Goal: Information Seeking & Learning: Learn about a topic

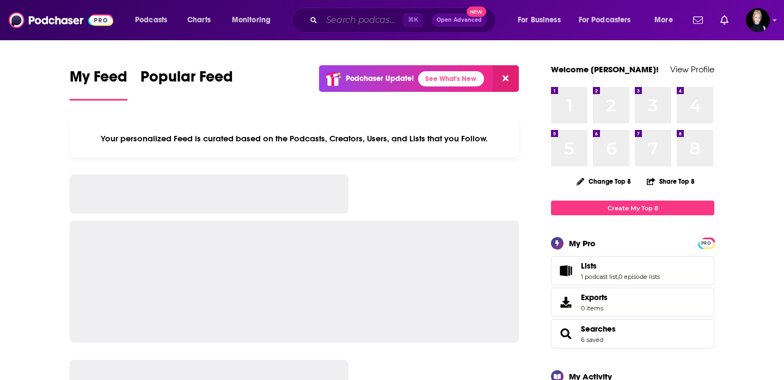
click at [371, 22] on input "Search podcasts, credits, & more..." at bounding box center [362, 19] width 81 height 17
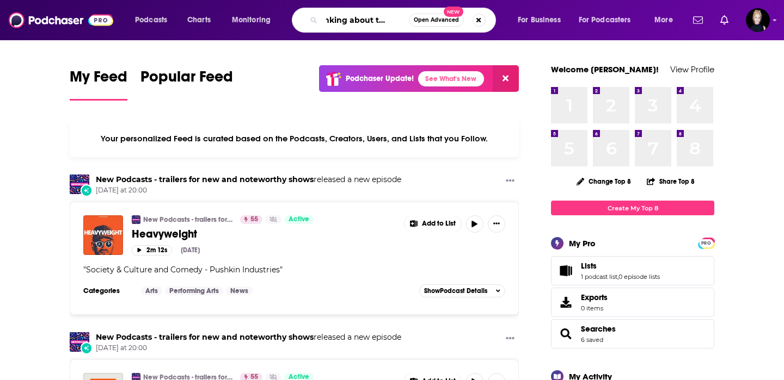
scroll to position [0, 19]
type input "thinking about thinking"
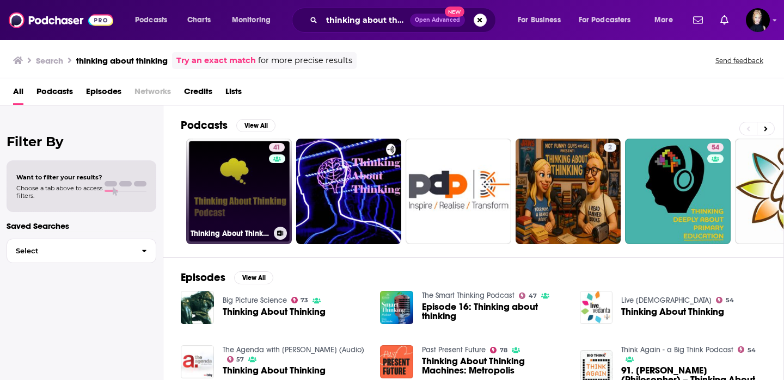
click at [239, 192] on link "41 Thinking About Thinking Podcast" at bounding box center [239, 192] width 106 height 106
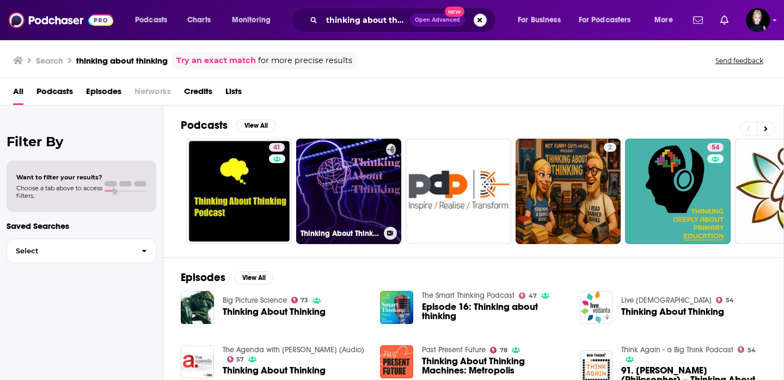
click at [334, 196] on link "Thinking About Thinking" at bounding box center [349, 192] width 106 height 106
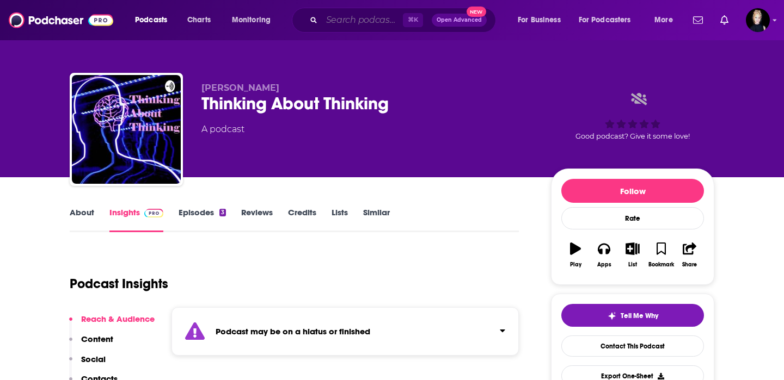
click at [371, 20] on input "Search podcasts, credits, & more..." at bounding box center [362, 19] width 81 height 17
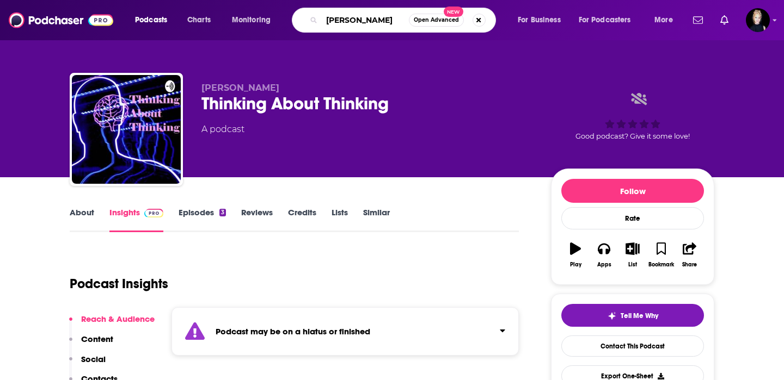
type input "gerald everett jones"
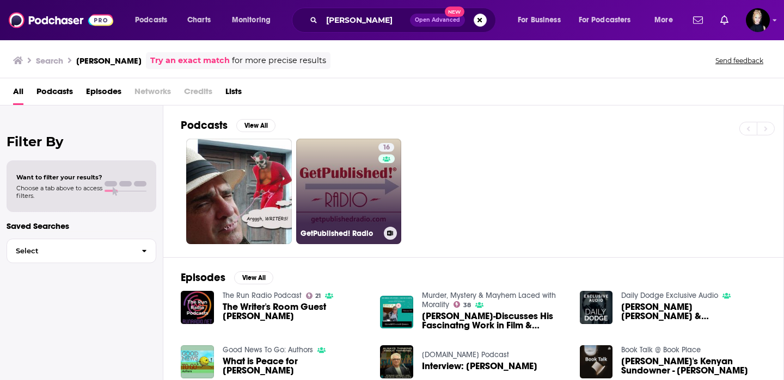
click at [343, 176] on link "16 GetPublished! Radio" at bounding box center [349, 192] width 106 height 106
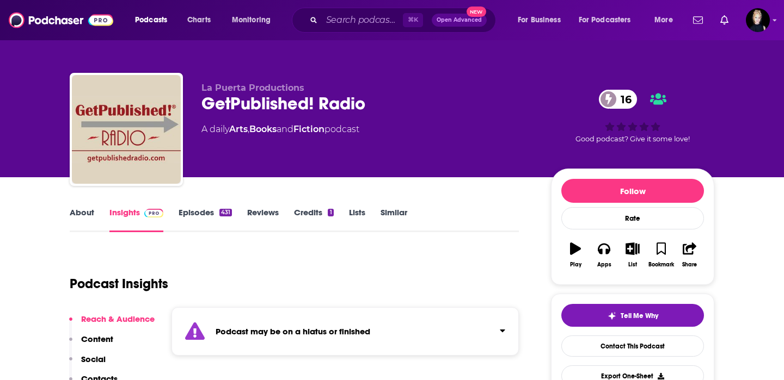
click at [89, 224] on link "About" at bounding box center [82, 219] width 24 height 25
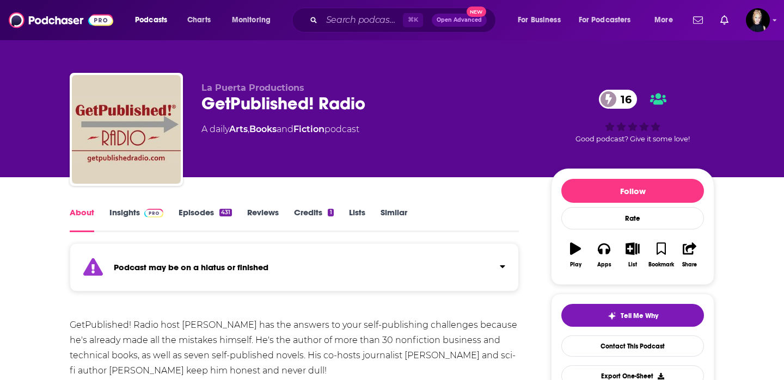
click at [136, 215] on link "Insights" at bounding box center [136, 219] width 54 height 25
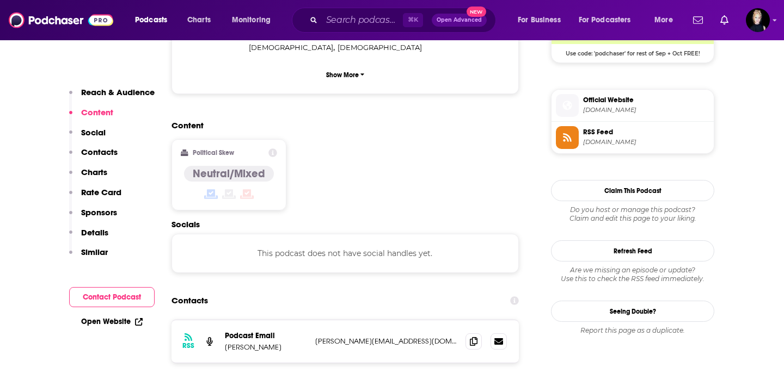
scroll to position [848, 0]
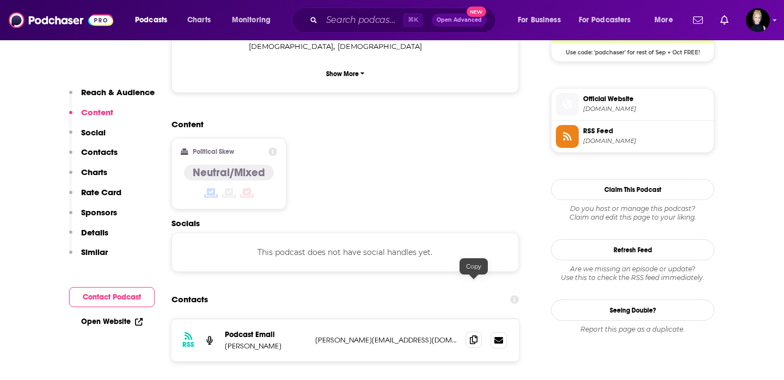
click at [475, 336] on icon at bounding box center [474, 340] width 8 height 9
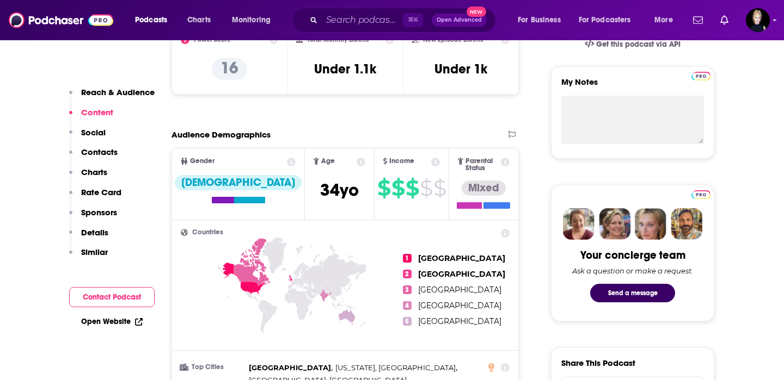
scroll to position [109, 0]
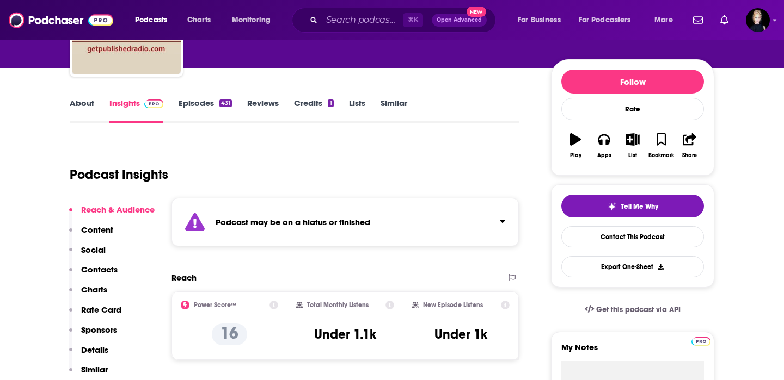
click at [392, 109] on link "Similar" at bounding box center [393, 110] width 27 height 25
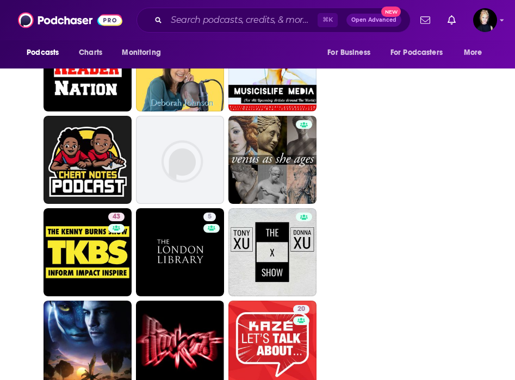
scroll to position [3006, 0]
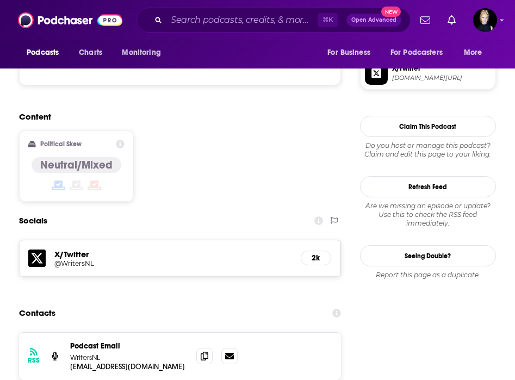
scroll to position [838, 0]
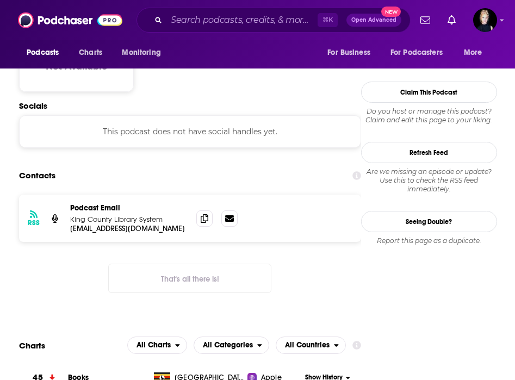
scroll to position [920, 0]
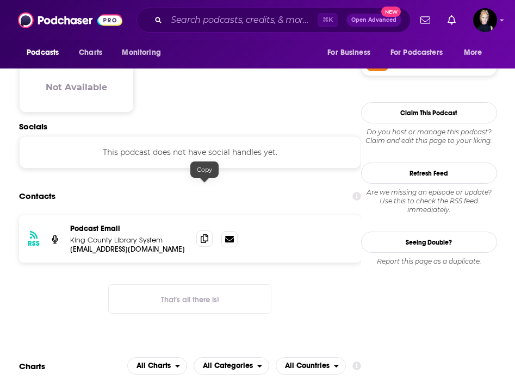
click at [200, 231] on span at bounding box center [204, 239] width 16 height 16
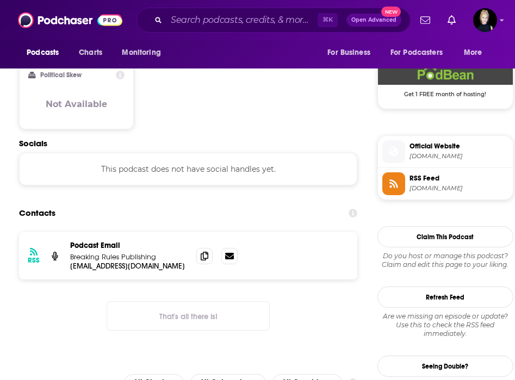
scroll to position [892, 0]
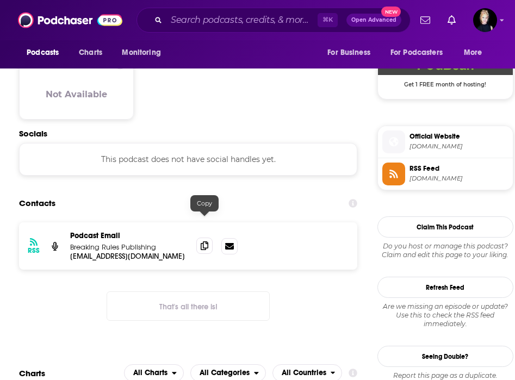
click at [208, 238] on span at bounding box center [204, 246] width 16 height 16
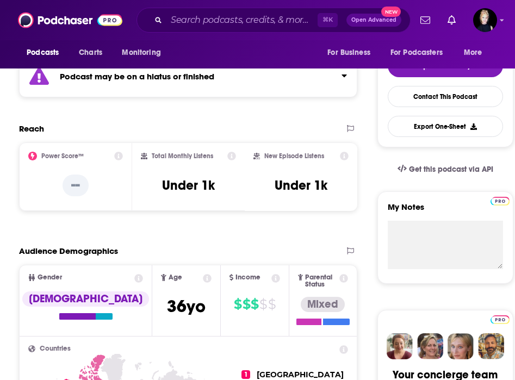
scroll to position [0, 0]
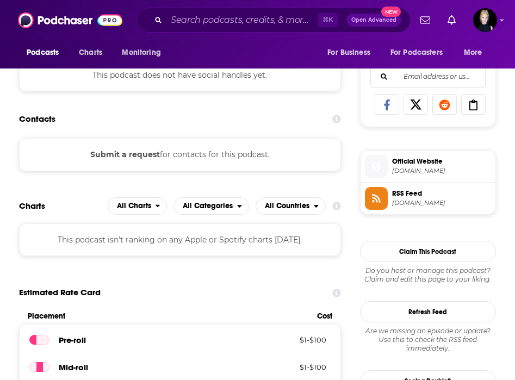
scroll to position [680, 0]
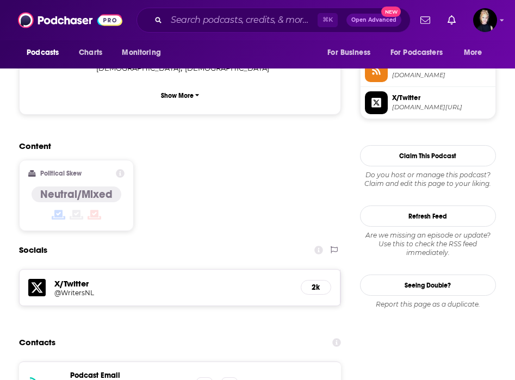
scroll to position [838, 0]
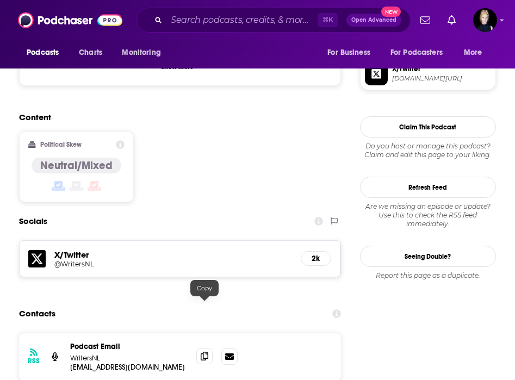
click at [203, 352] on icon at bounding box center [205, 356] width 8 height 9
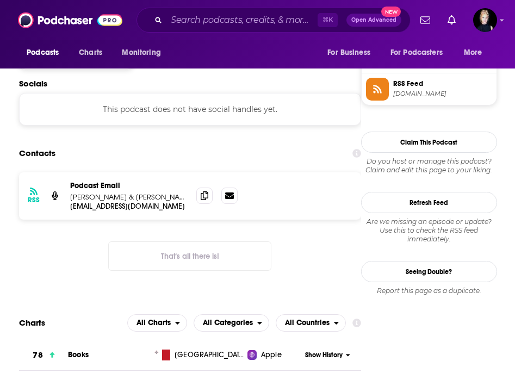
scroll to position [887, 0]
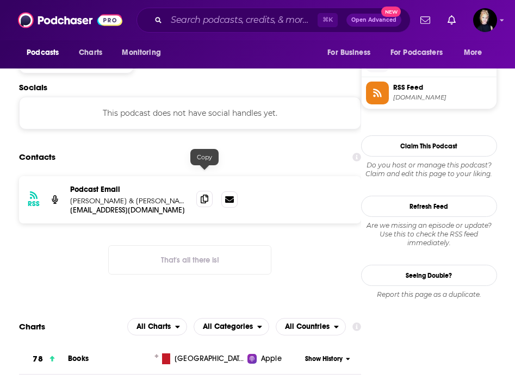
click at [202, 195] on icon at bounding box center [205, 199] width 8 height 9
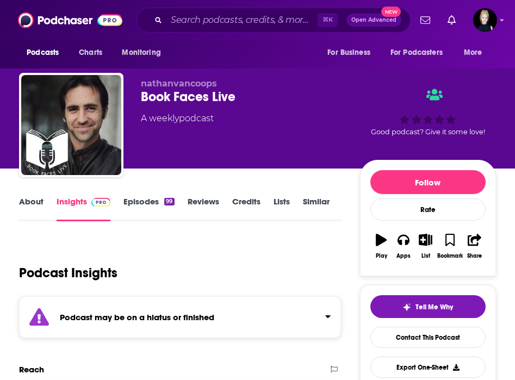
click at [32, 209] on link "About" at bounding box center [31, 208] width 24 height 25
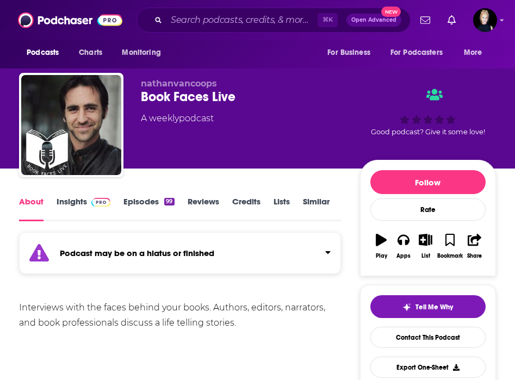
click at [70, 205] on link "Insights" at bounding box center [84, 208] width 54 height 25
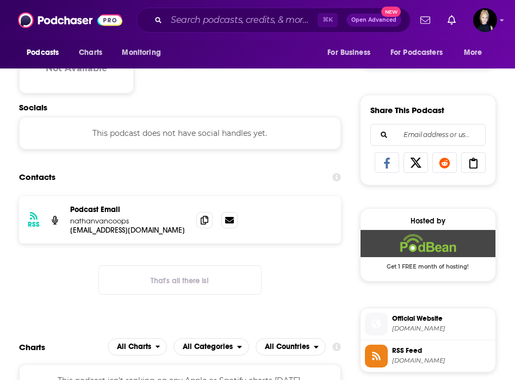
scroll to position [624, 0]
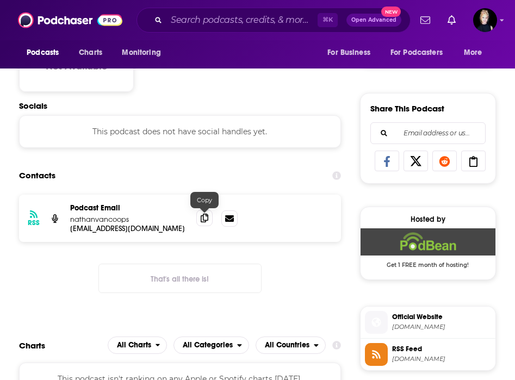
click at [205, 220] on icon at bounding box center [205, 218] width 8 height 9
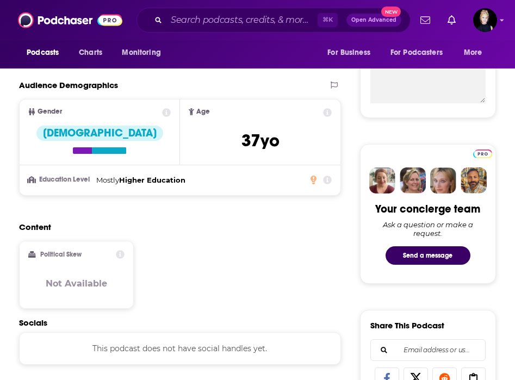
scroll to position [0, 0]
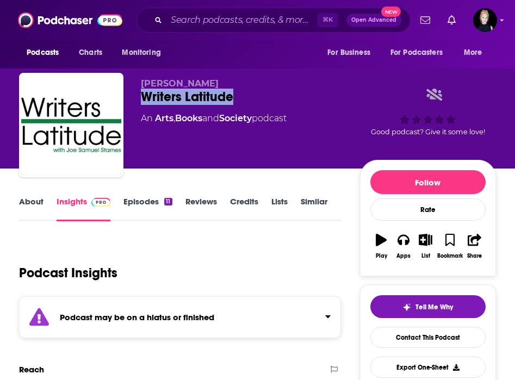
drag, startPoint x: 245, startPoint y: 101, endPoint x: 144, endPoint y: 101, distance: 100.7
click at [144, 101] on div "Writers Latitude" at bounding box center [250, 97] width 219 height 16
copy h2 "Writers Latitude"
drag, startPoint x: 234, startPoint y: 88, endPoint x: 141, endPoint y: 87, distance: 93.1
click at [141, 87] on p "[PERSON_NAME]" at bounding box center [250, 83] width 219 height 10
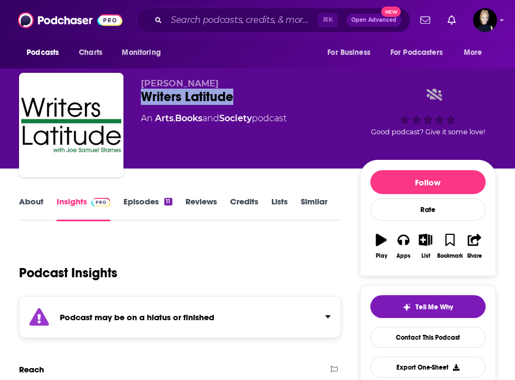
copy span "[PERSON_NAME]"
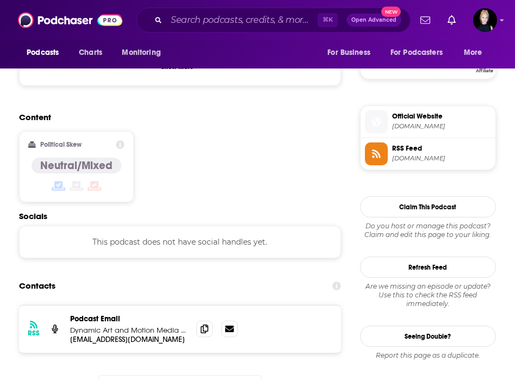
scroll to position [826, 0]
click at [202, 324] on icon at bounding box center [205, 328] width 8 height 9
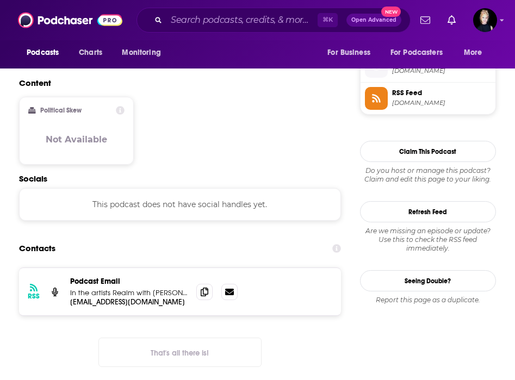
scroll to position [930, 0]
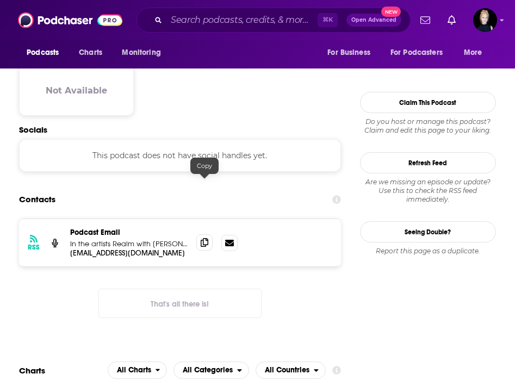
click at [202, 238] on icon at bounding box center [205, 242] width 8 height 9
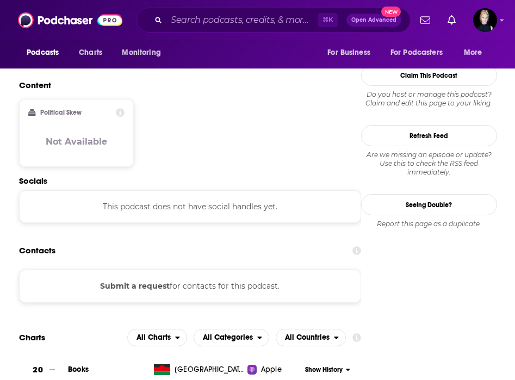
scroll to position [934, 0]
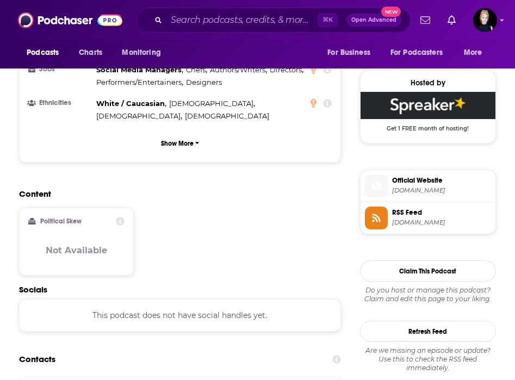
scroll to position [934, 0]
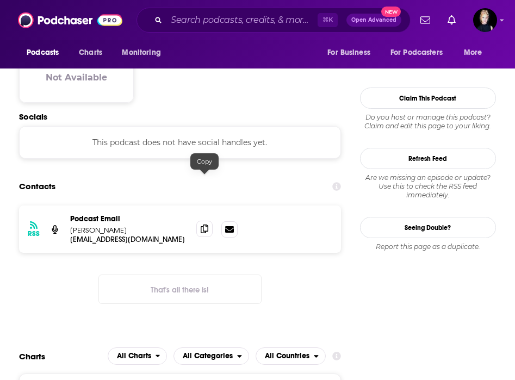
click at [205, 225] on icon at bounding box center [205, 229] width 8 height 9
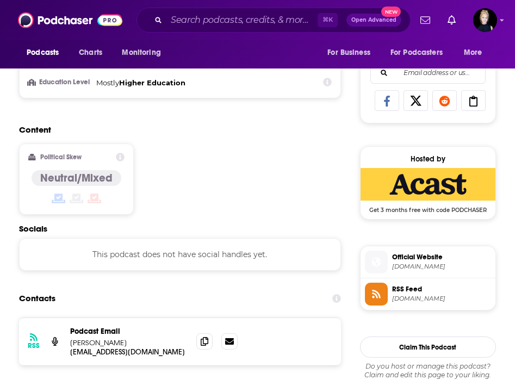
scroll to position [697, 0]
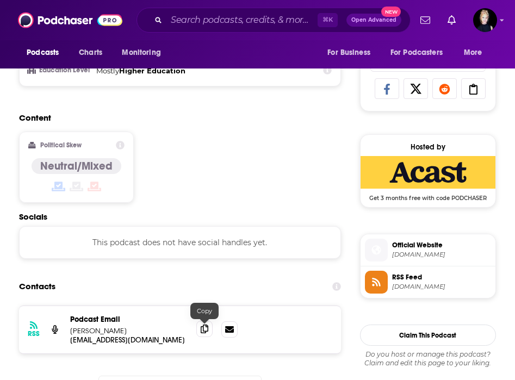
click at [205, 331] on icon at bounding box center [205, 329] width 8 height 9
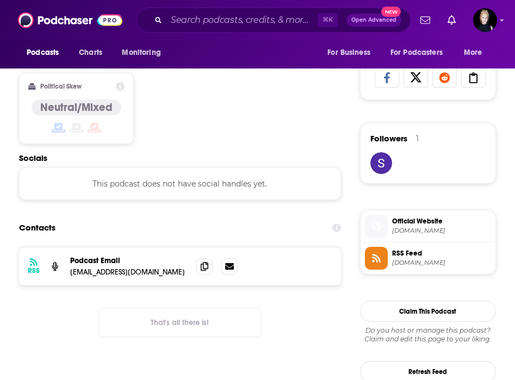
scroll to position [729, 0]
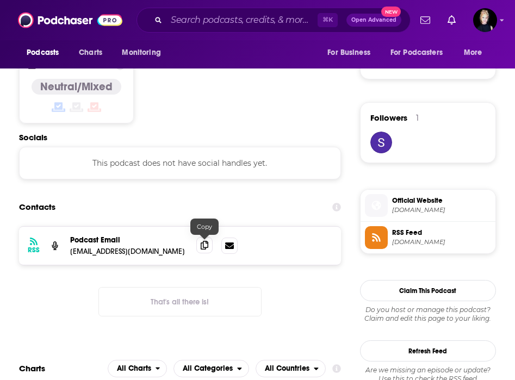
click at [205, 247] on icon at bounding box center [205, 245] width 8 height 9
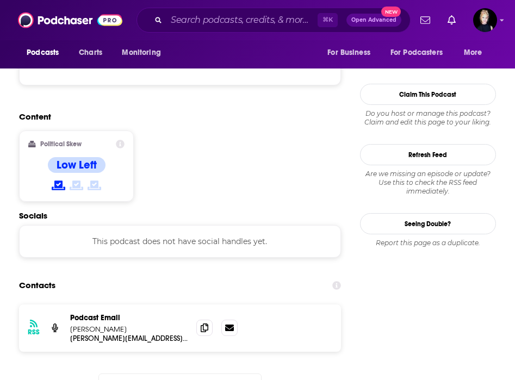
scroll to position [847, 0]
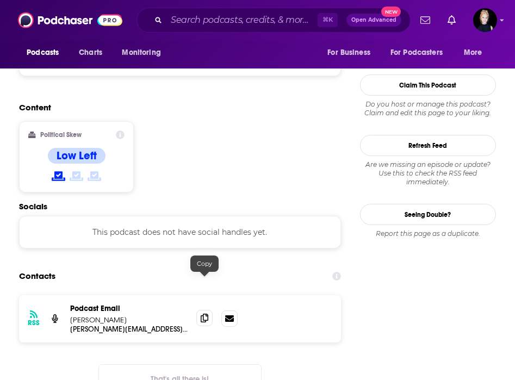
click at [206, 314] on icon at bounding box center [205, 318] width 8 height 9
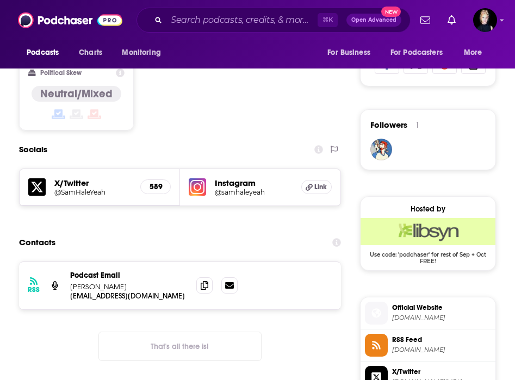
scroll to position [729, 0]
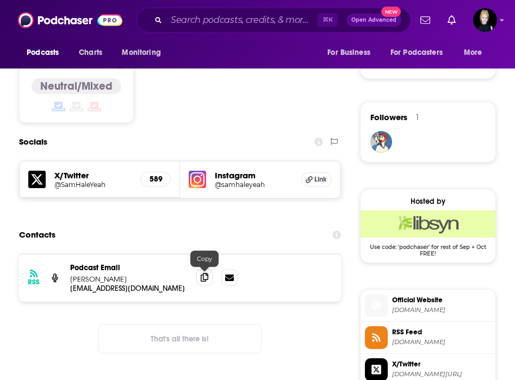
click at [207, 278] on icon at bounding box center [205, 277] width 8 height 9
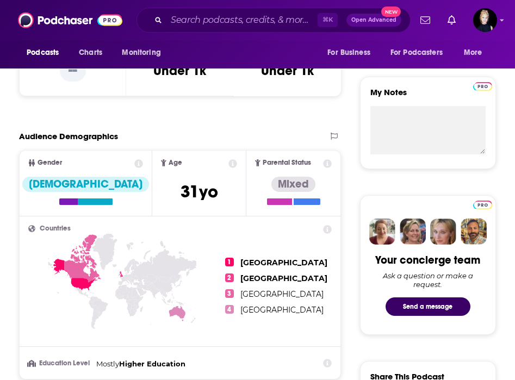
scroll to position [0, 0]
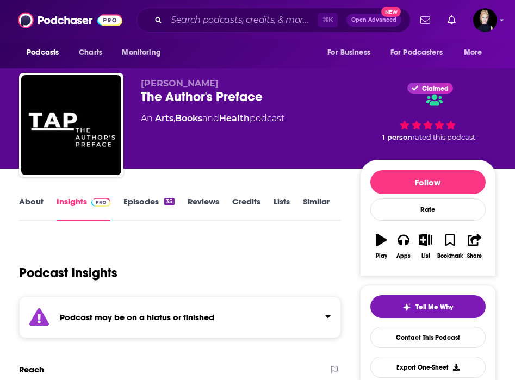
click at [316, 204] on link "Similar" at bounding box center [316, 208] width 27 height 25
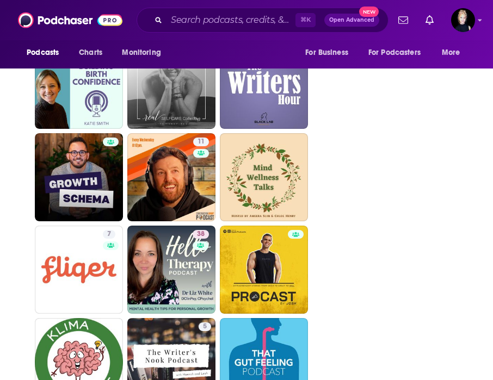
scroll to position [3006, 0]
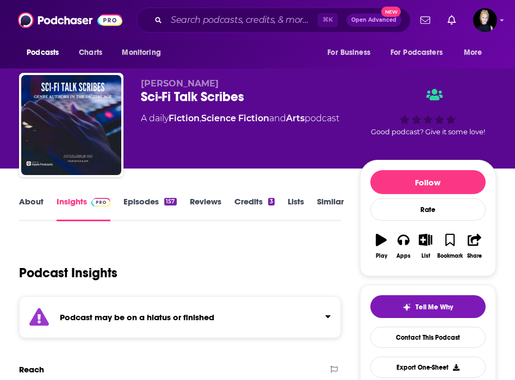
click at [29, 204] on link "About" at bounding box center [31, 208] width 24 height 25
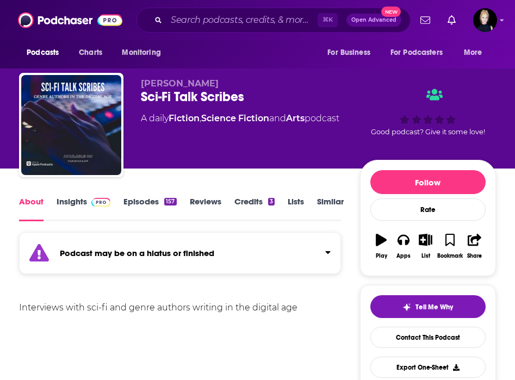
click at [87, 204] on span at bounding box center [98, 201] width 23 height 10
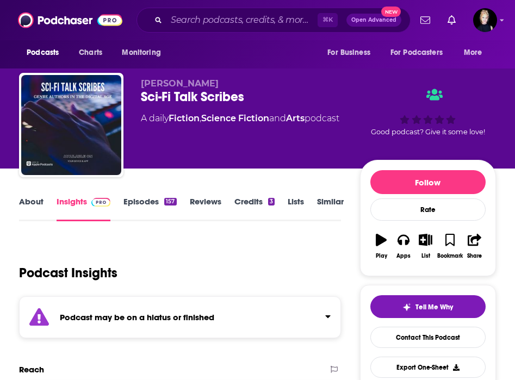
click at [322, 198] on link "Similar" at bounding box center [330, 208] width 27 height 25
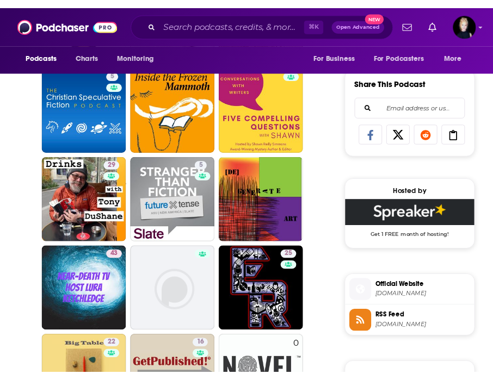
scroll to position [673, 0]
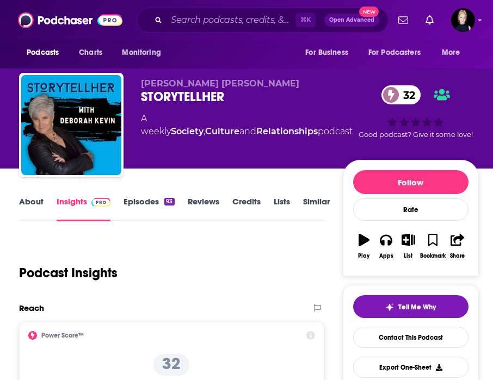
click at [30, 198] on link "About" at bounding box center [31, 208] width 24 height 25
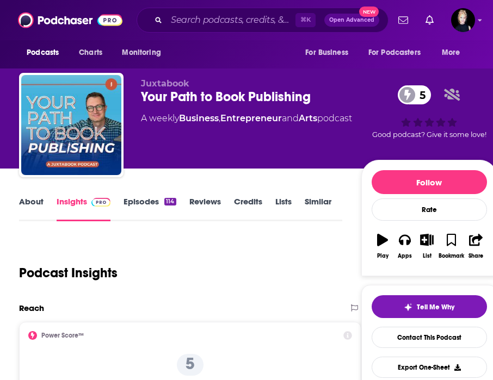
click at [26, 202] on link "About" at bounding box center [31, 208] width 24 height 25
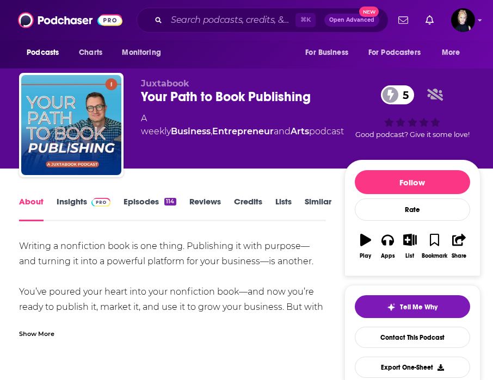
click at [79, 206] on link "Insights" at bounding box center [84, 208] width 54 height 25
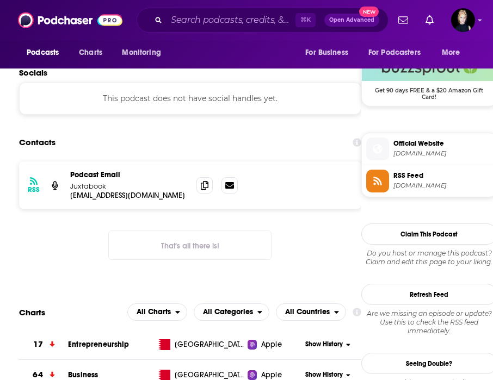
scroll to position [803, 0]
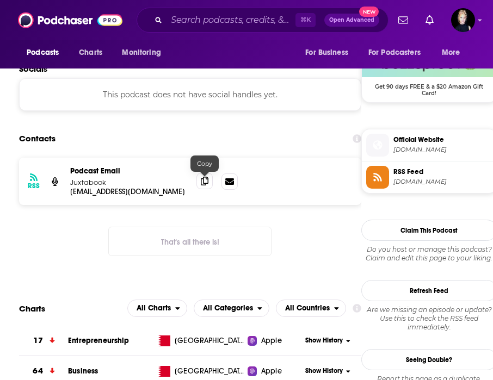
click at [205, 182] on icon at bounding box center [205, 181] width 8 height 9
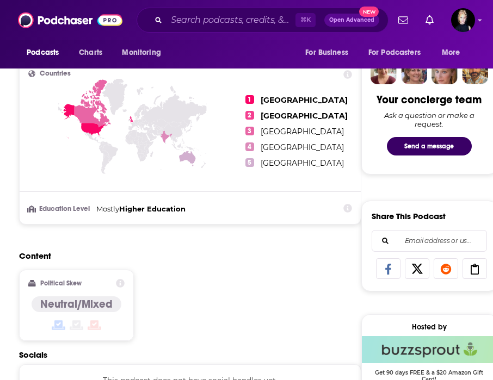
scroll to position [0, 0]
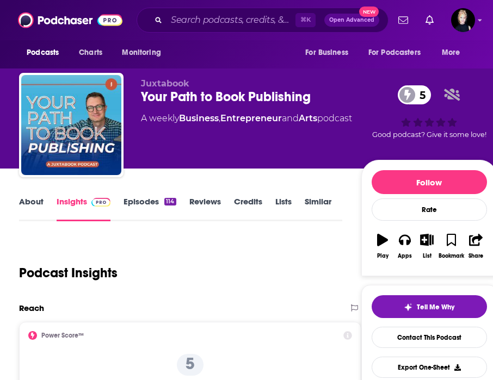
click at [28, 201] on link "About" at bounding box center [31, 208] width 24 height 25
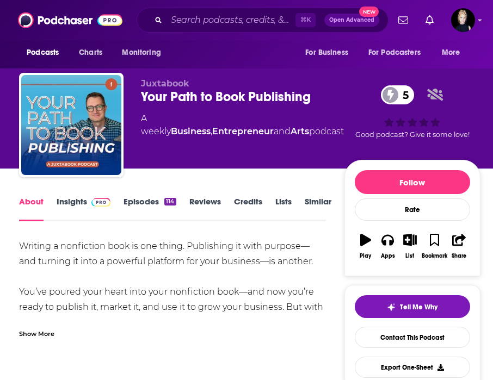
click at [48, 332] on div "Show More" at bounding box center [36, 333] width 35 height 10
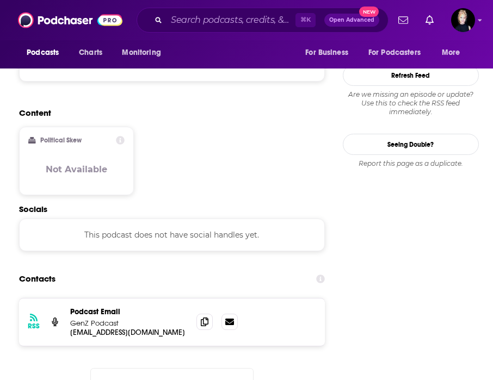
scroll to position [923, 0]
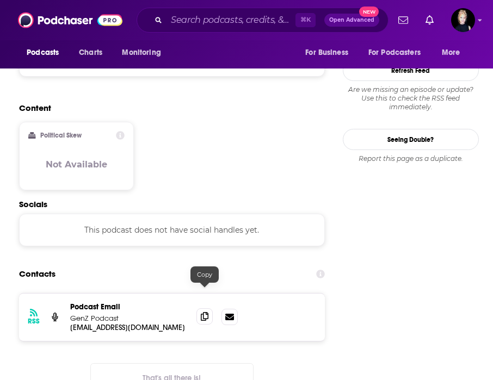
click at [204, 309] on span at bounding box center [204, 317] width 16 height 16
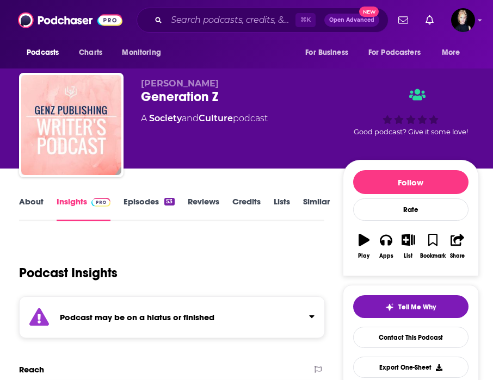
click at [33, 202] on link "About" at bounding box center [31, 208] width 24 height 25
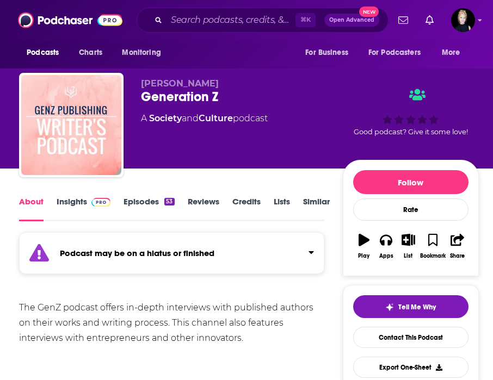
click at [314, 208] on link "Similar" at bounding box center [316, 208] width 27 height 25
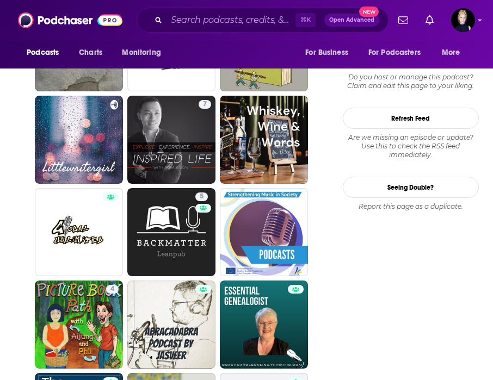
scroll to position [1176, 0]
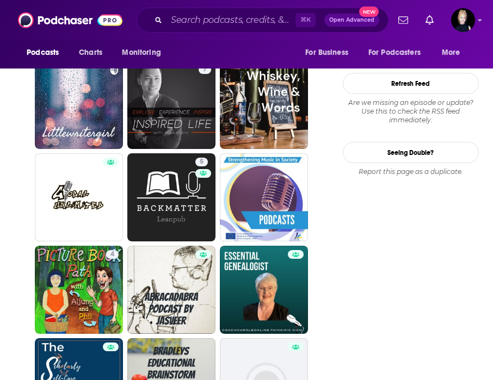
scroll to position [1213, 0]
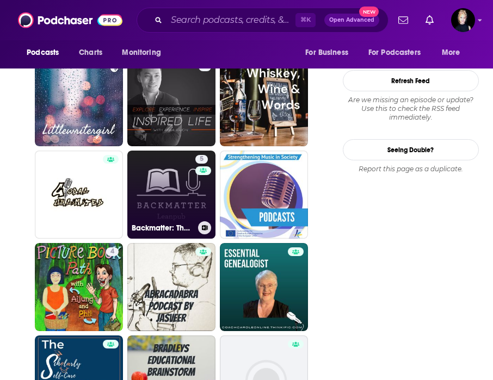
click at [185, 175] on link "5 Backmatter: The Leanpub Publishing Industry Podcast" at bounding box center [171, 195] width 88 height 88
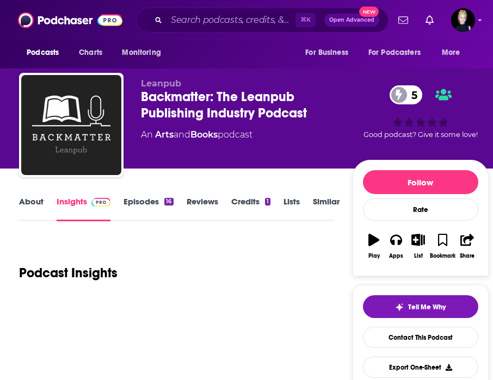
click at [38, 200] on link "About" at bounding box center [31, 208] width 24 height 25
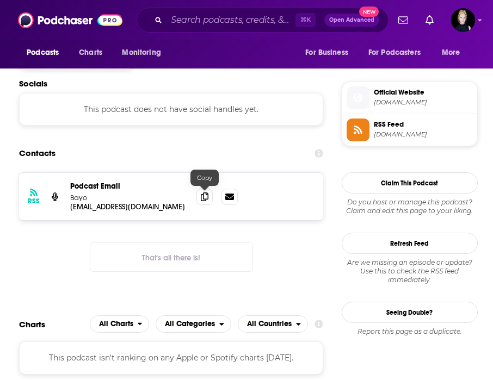
scroll to position [855, 0]
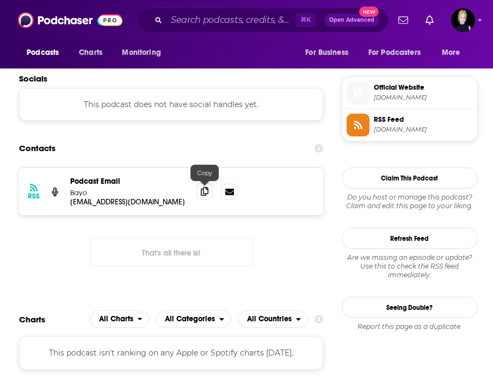
click at [200, 194] on span at bounding box center [204, 191] width 16 height 16
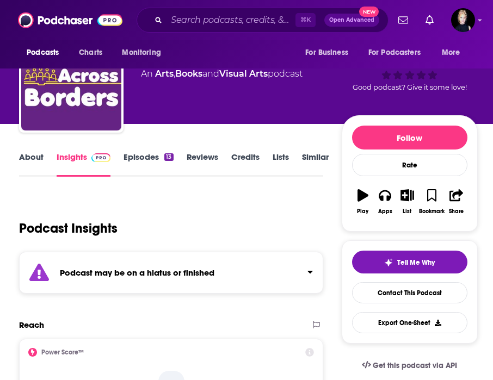
scroll to position [0, 0]
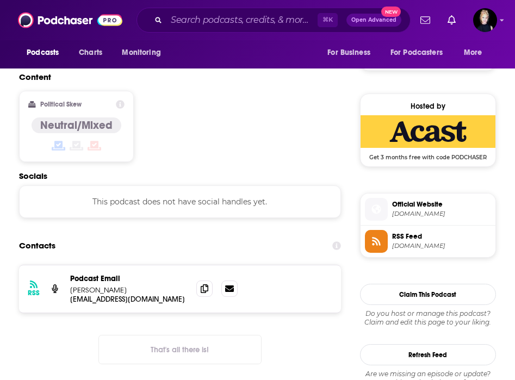
scroll to position [739, 0]
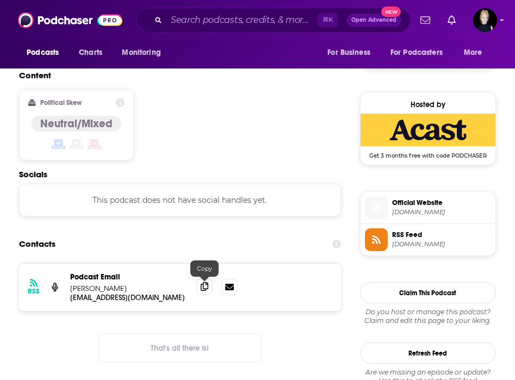
click at [207, 288] on icon at bounding box center [205, 286] width 8 height 9
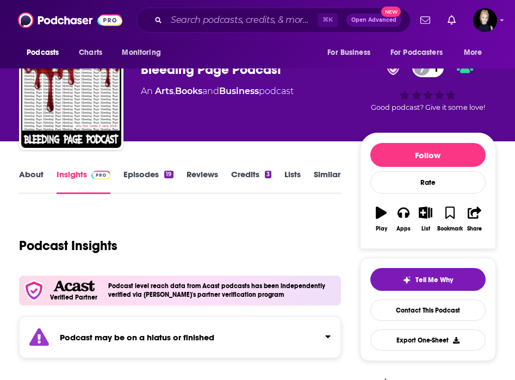
scroll to position [0, 0]
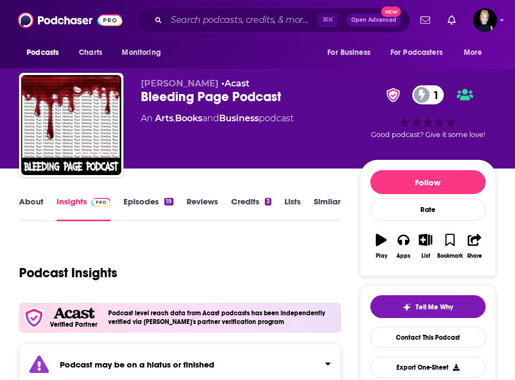
click at [26, 202] on link "About" at bounding box center [31, 208] width 24 height 25
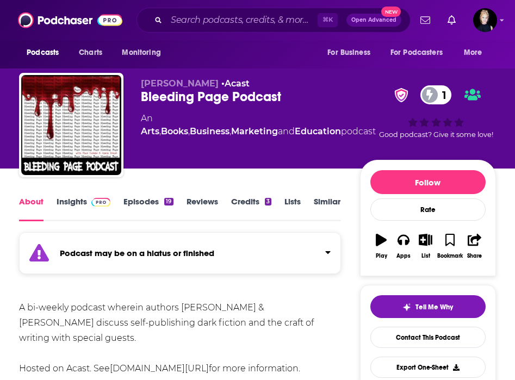
scroll to position [32, 0]
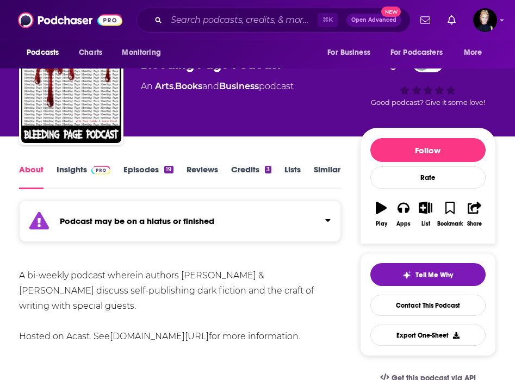
click at [324, 170] on link "Similar" at bounding box center [327, 176] width 27 height 25
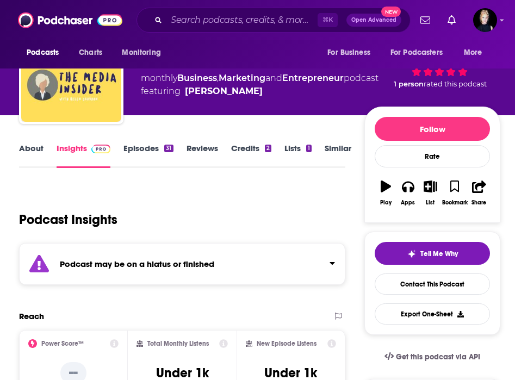
scroll to position [70, 0]
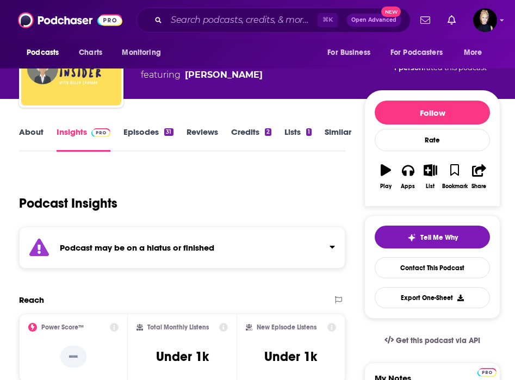
click at [38, 139] on link "About" at bounding box center [31, 139] width 24 height 25
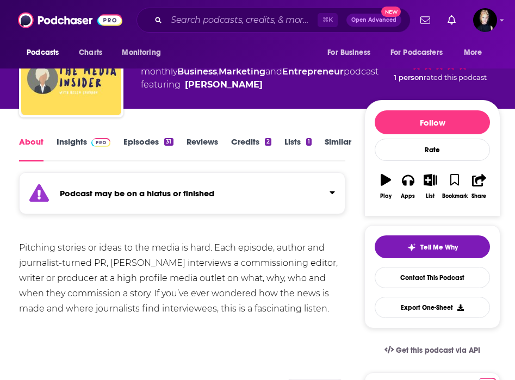
scroll to position [61, 0]
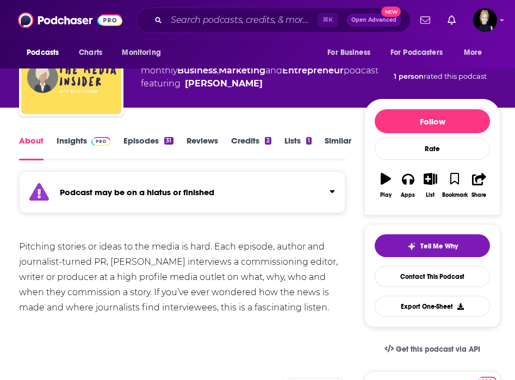
click at [90, 136] on span at bounding box center [98, 141] width 23 height 10
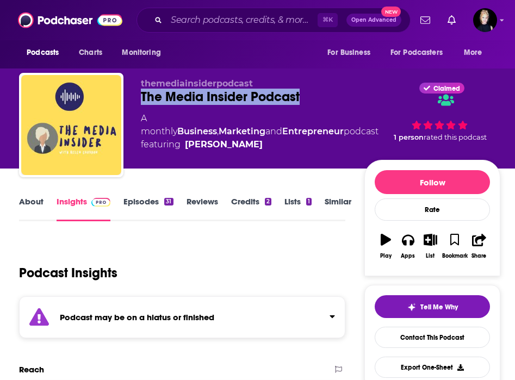
drag, startPoint x: 307, startPoint y: 99, endPoint x: 142, endPoint y: 96, distance: 164.9
click at [142, 96] on div "The Media Insider Podcast" at bounding box center [260, 97] width 238 height 16
copy h2 "The Media Insider Podcast"
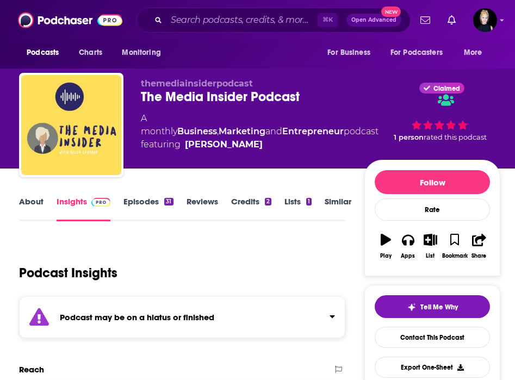
click at [232, 246] on div "Podcast Insights" at bounding box center [178, 267] width 318 height 56
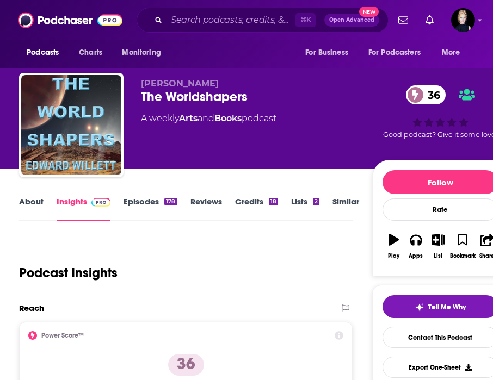
click at [31, 204] on link "About" at bounding box center [31, 208] width 24 height 25
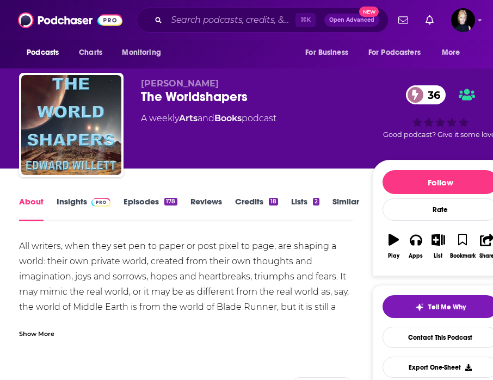
click at [47, 335] on div "Show More" at bounding box center [36, 333] width 35 height 10
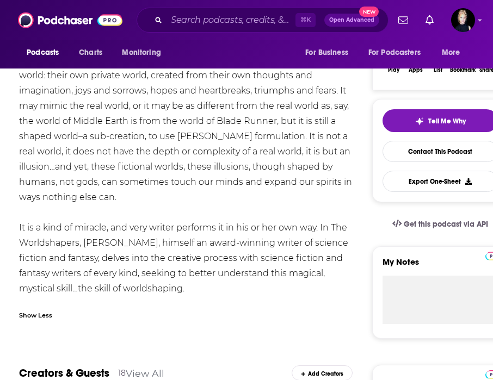
scroll to position [187, 0]
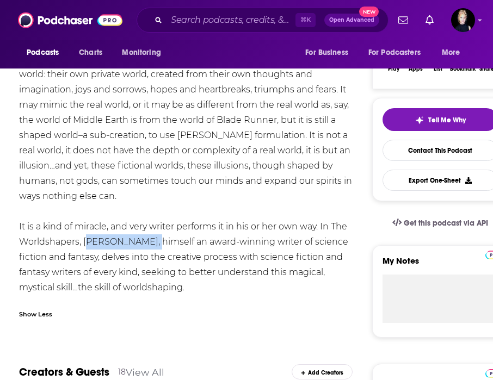
drag, startPoint x: 147, startPoint y: 243, endPoint x: 83, endPoint y: 247, distance: 63.8
click at [83, 247] on div "All writers, when they set pen to paper or post pixel to page, are shaping a wo…" at bounding box center [186, 174] width 334 height 244
copy div "[PERSON_NAME]"
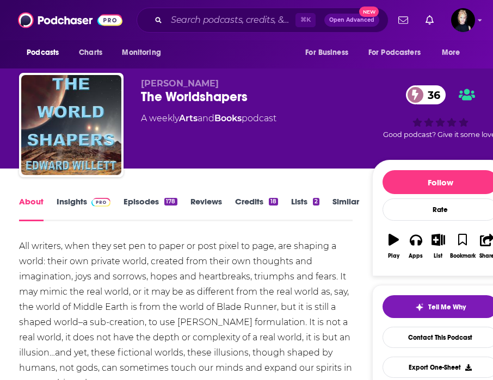
click at [88, 200] on span at bounding box center [98, 201] width 23 height 10
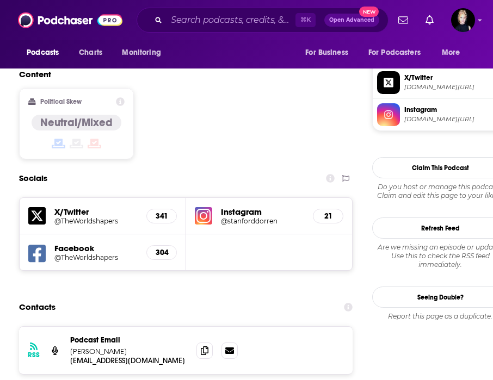
scroll to position [1015, 0]
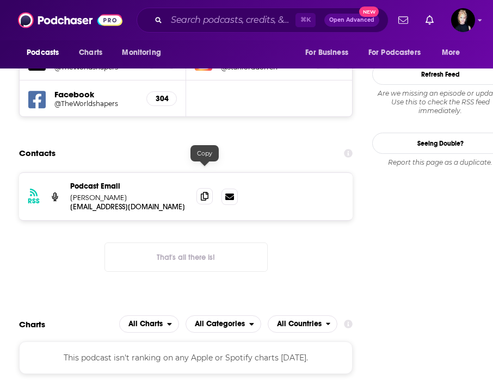
click at [206, 192] on icon at bounding box center [205, 196] width 8 height 9
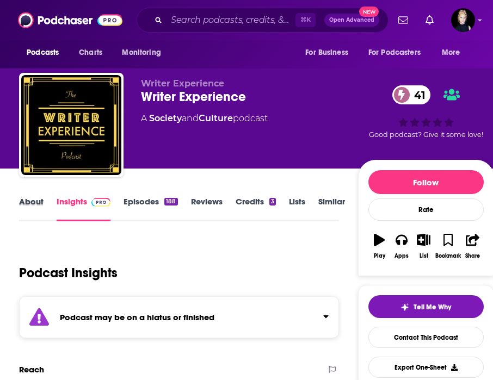
click at [45, 199] on div "About" at bounding box center [38, 208] width 38 height 25
click at [36, 204] on link "About" at bounding box center [31, 208] width 24 height 25
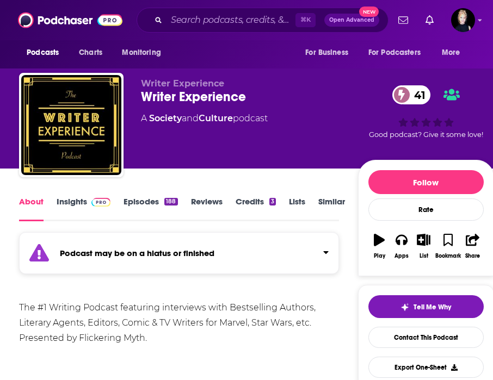
click at [76, 201] on link "Insights" at bounding box center [84, 208] width 54 height 25
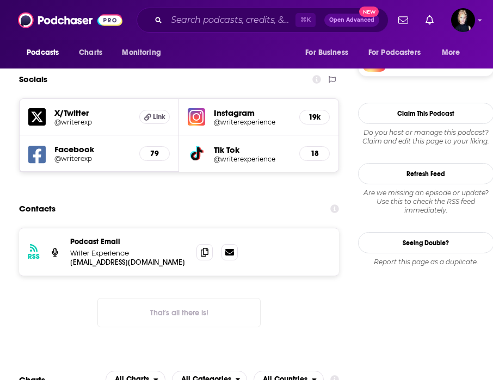
scroll to position [1035, 0]
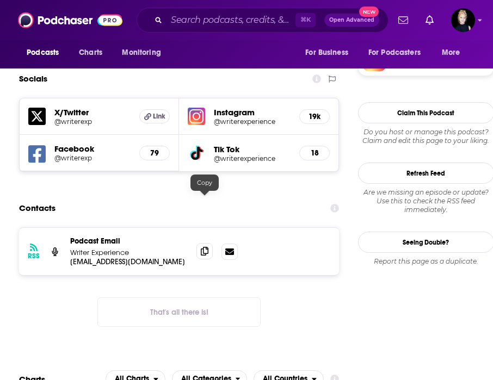
click at [206, 247] on icon at bounding box center [205, 251] width 8 height 9
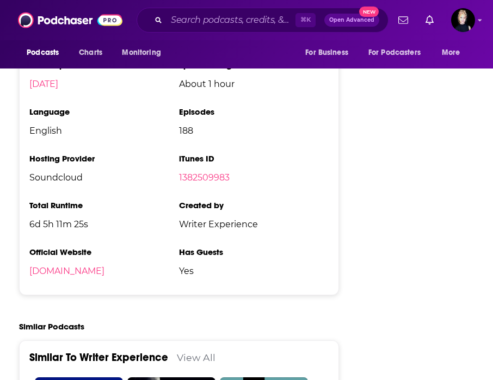
scroll to position [1803, 0]
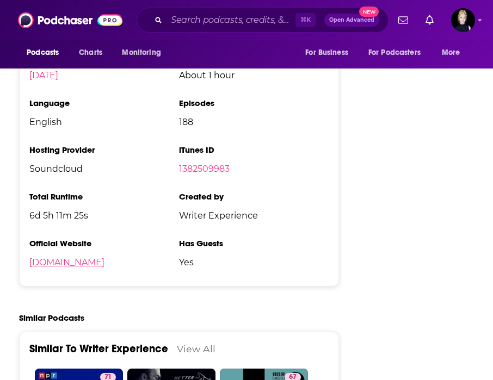
click at [101, 257] on link "writerexperience.com" at bounding box center [66, 262] width 75 height 10
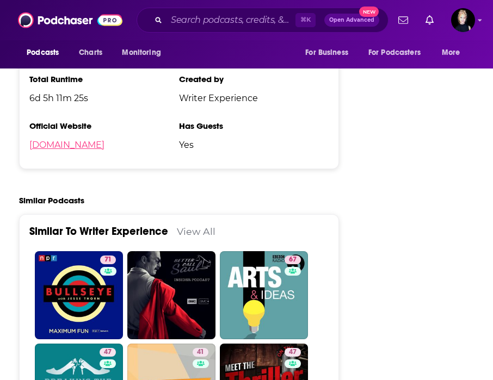
scroll to position [1924, 0]
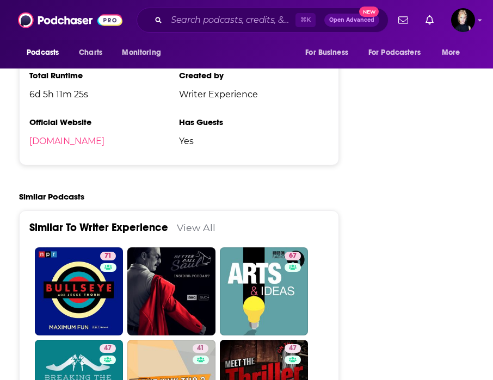
click at [189, 222] on link "View All" at bounding box center [196, 227] width 39 height 11
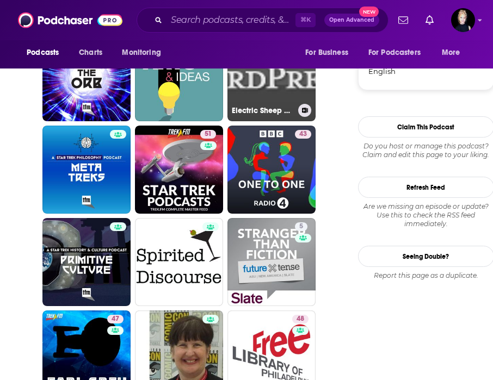
scroll to position [1338, 0]
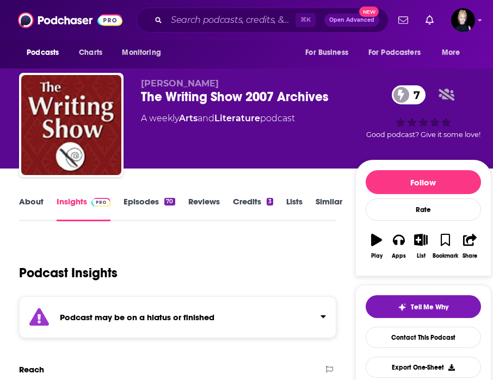
click at [24, 200] on link "About" at bounding box center [31, 208] width 24 height 25
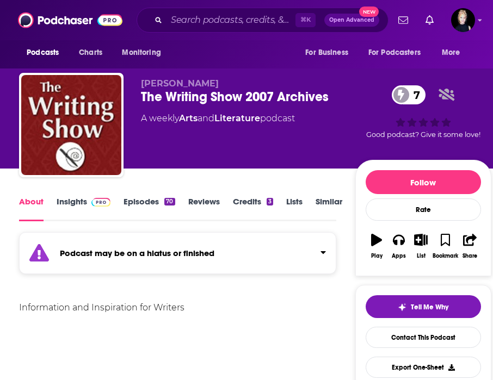
click at [67, 202] on link "Insights" at bounding box center [84, 208] width 54 height 25
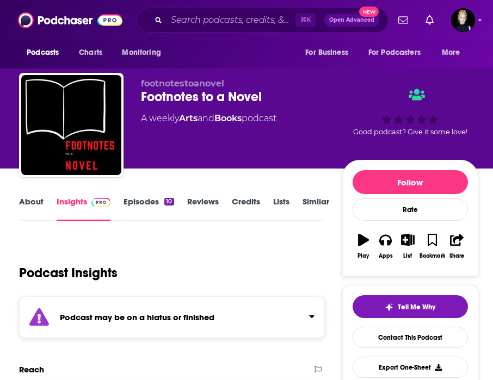
click at [35, 213] on link "About" at bounding box center [31, 208] width 24 height 25
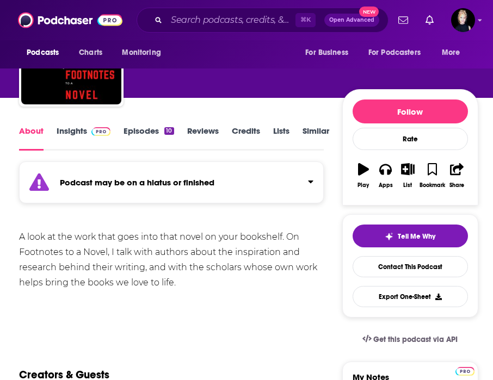
scroll to position [70, 0]
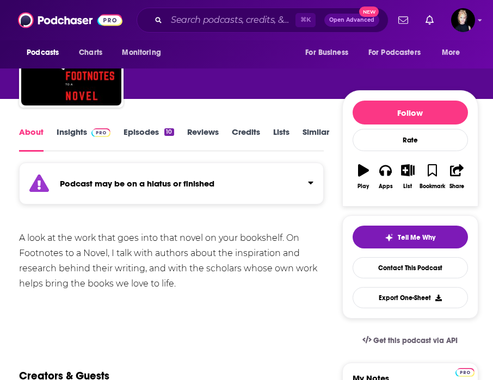
click at [89, 136] on span at bounding box center [98, 132] width 23 height 10
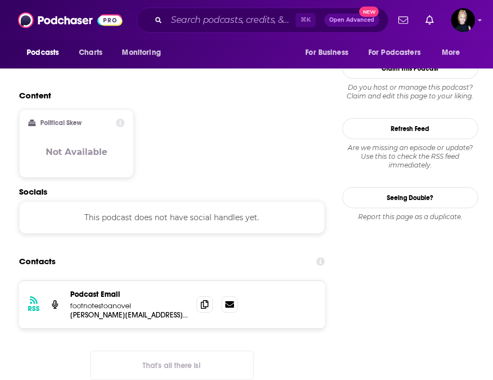
scroll to position [980, 0]
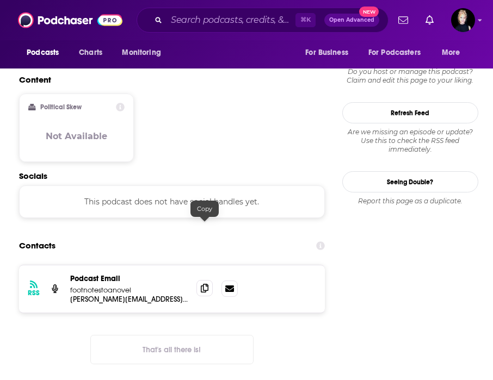
click at [205, 284] on icon at bounding box center [205, 288] width 8 height 9
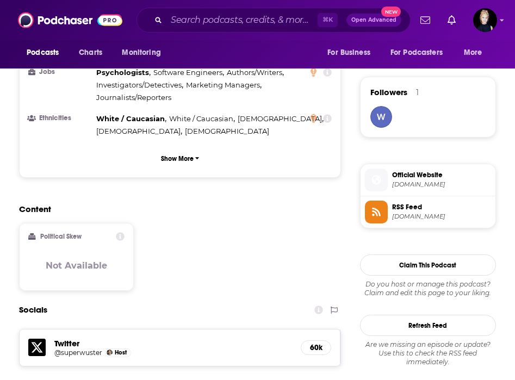
scroll to position [755, 0]
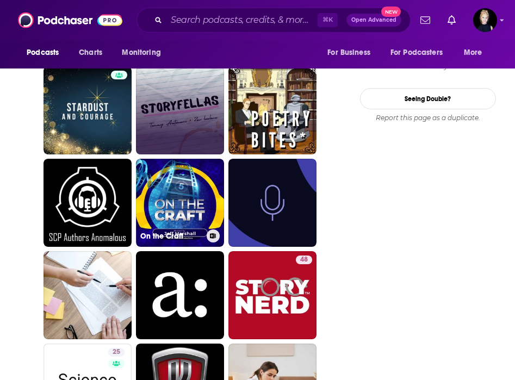
scroll to position [1400, 0]
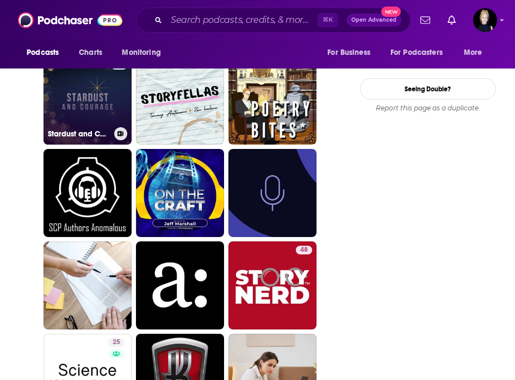
click at [80, 99] on link "Stardust and Courage" at bounding box center [88, 101] width 88 height 88
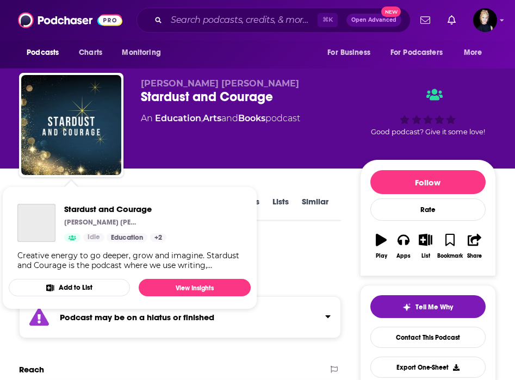
click at [23, 195] on span "Stardust and Courage Suzanne Alyssa Andrew Idle Categories Education + 2 Educat…" at bounding box center [130, 248] width 242 height 123
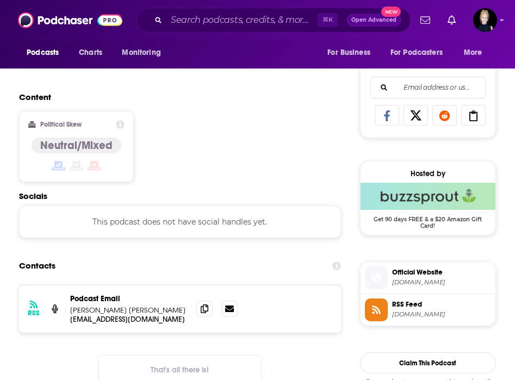
scroll to position [675, 0]
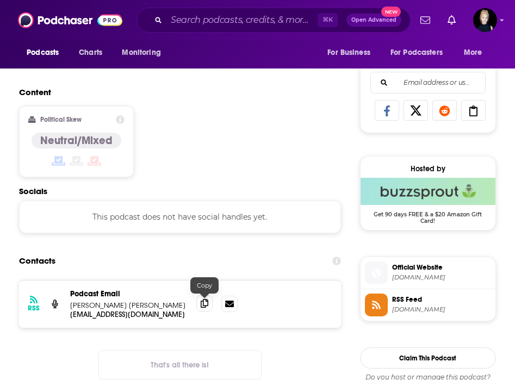
click at [205, 308] on icon at bounding box center [205, 303] width 8 height 9
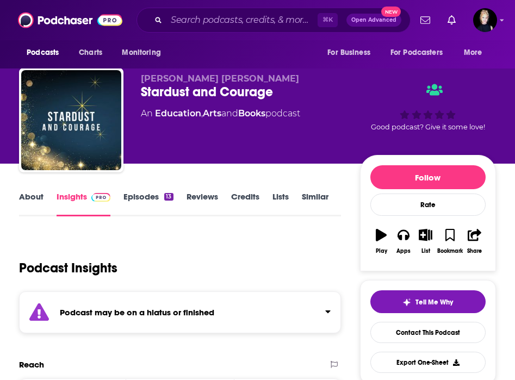
scroll to position [0, 0]
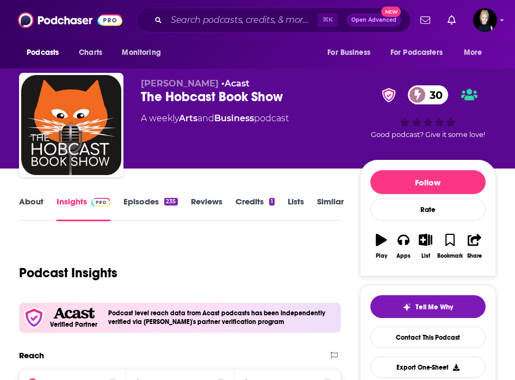
click at [34, 208] on link "About" at bounding box center [31, 208] width 24 height 25
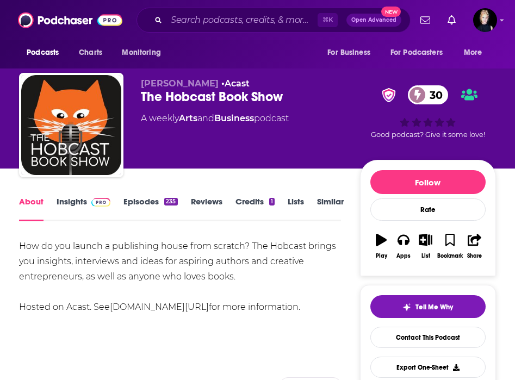
click at [67, 208] on link "Insights" at bounding box center [84, 208] width 54 height 25
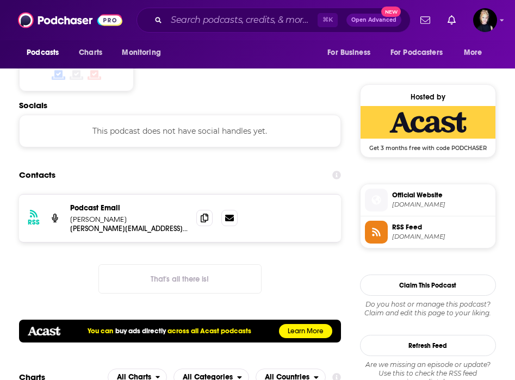
scroll to position [746, 0]
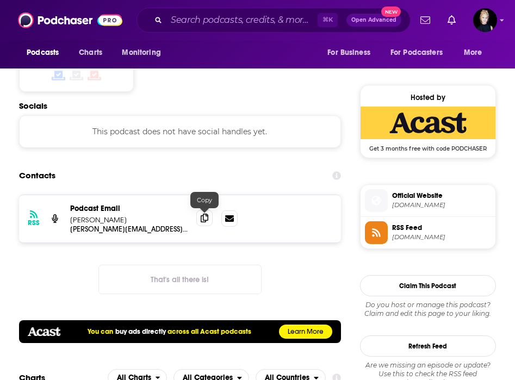
click at [211, 219] on span at bounding box center [204, 218] width 16 height 16
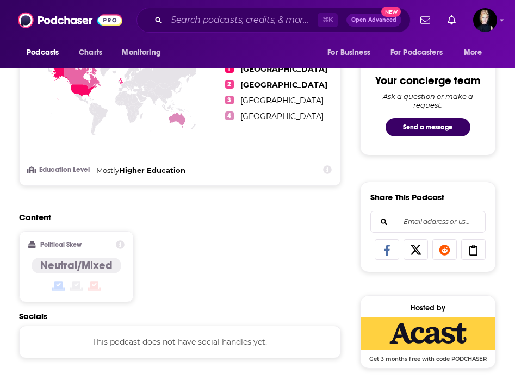
scroll to position [0, 0]
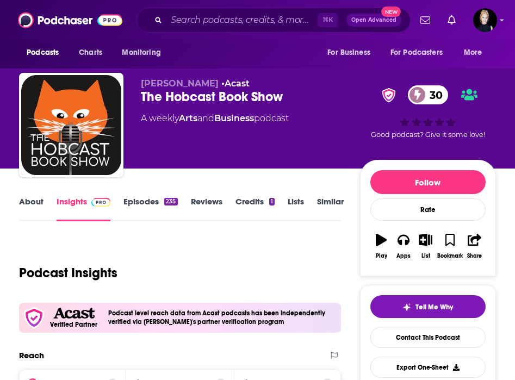
click at [329, 206] on link "Similar" at bounding box center [330, 208] width 27 height 25
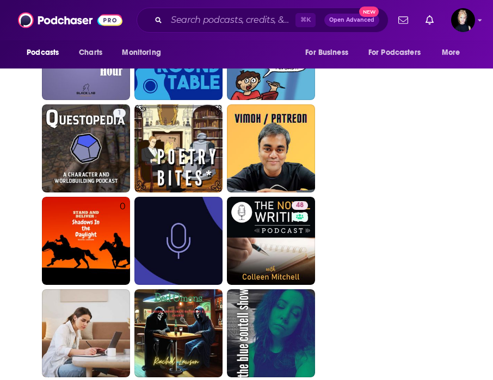
scroll to position [2001, 0]
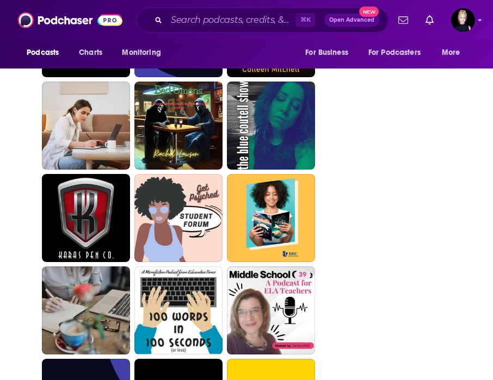
scroll to position [2210, 0]
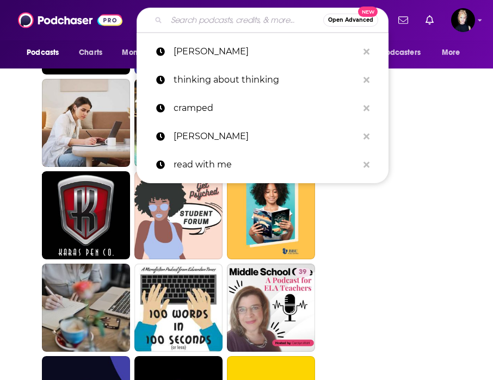
click at [196, 24] on input "Search podcasts, credits, & more..." at bounding box center [245, 19] width 157 height 17
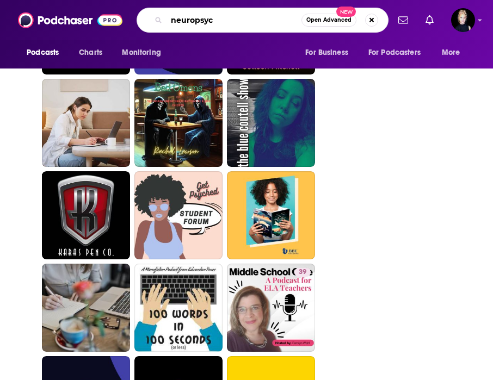
type input "neuropsych"
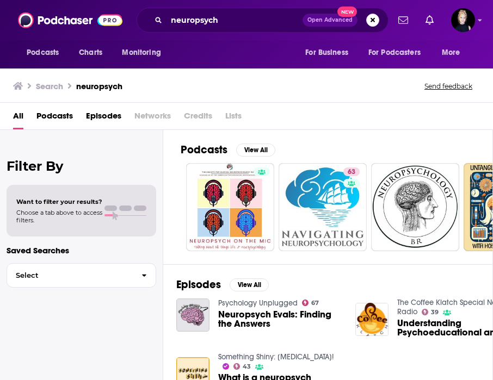
click at [60, 113] on span "Podcasts" at bounding box center [54, 118] width 36 height 22
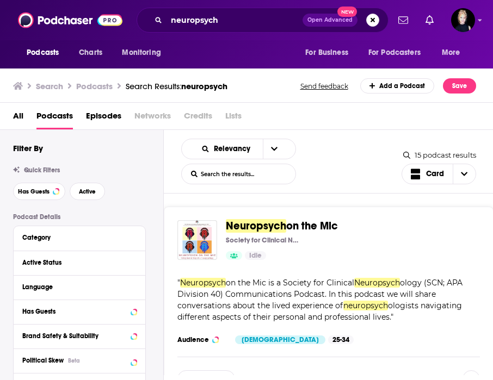
scroll to position [2, 0]
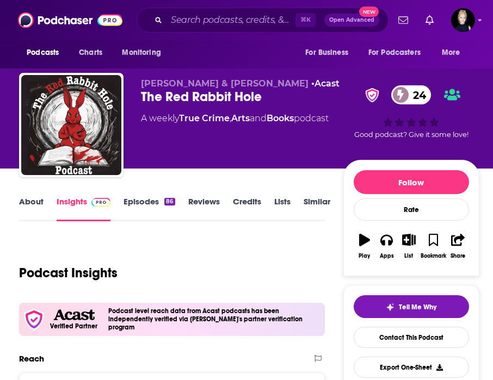
click at [40, 206] on link "About" at bounding box center [31, 208] width 24 height 25
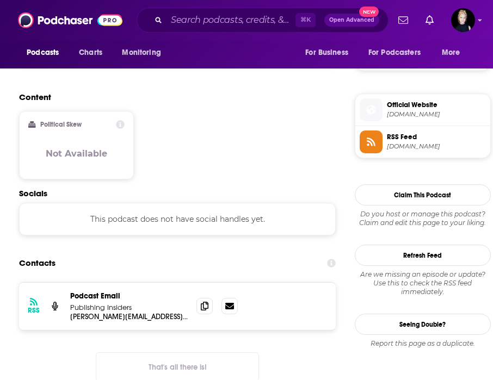
scroll to position [746, 0]
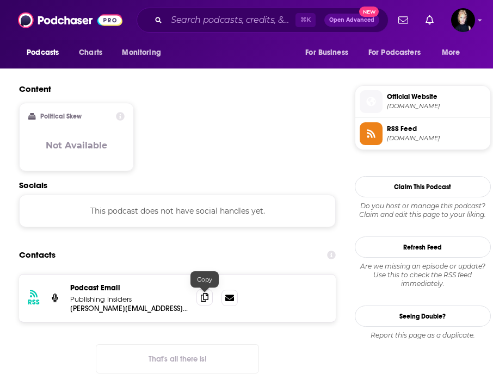
click at [201, 299] on icon at bounding box center [205, 297] width 8 height 9
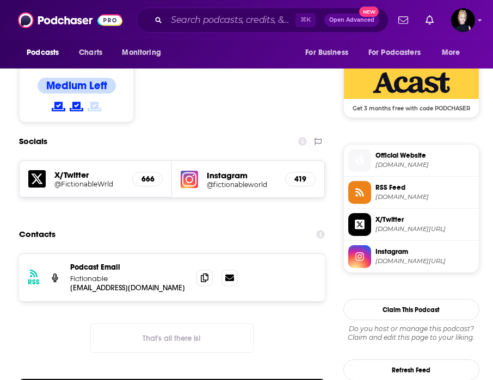
scroll to position [785, 0]
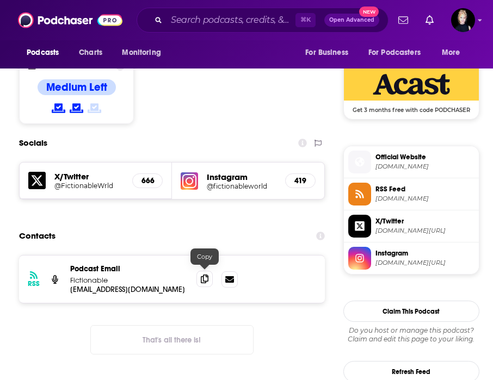
click at [208, 277] on icon at bounding box center [205, 279] width 8 height 9
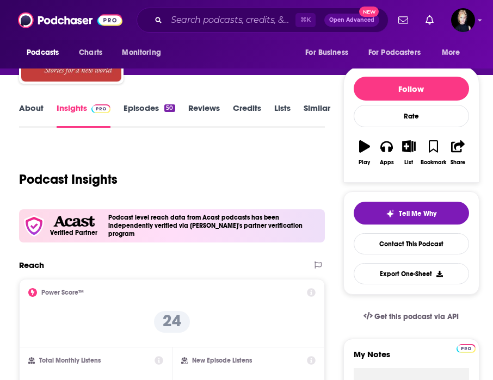
scroll to position [0, 0]
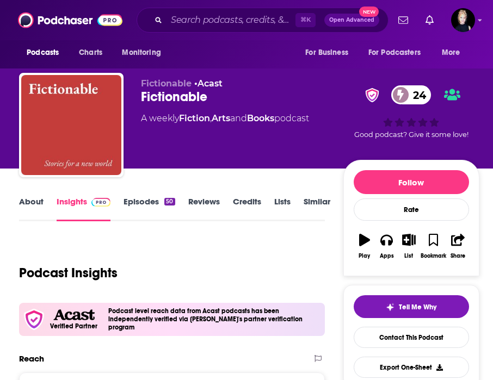
click at [35, 204] on link "About" at bounding box center [31, 208] width 24 height 25
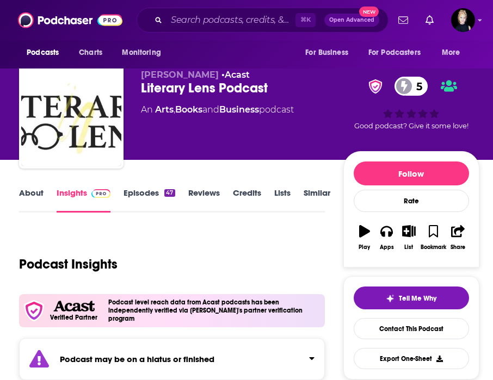
scroll to position [9, 0]
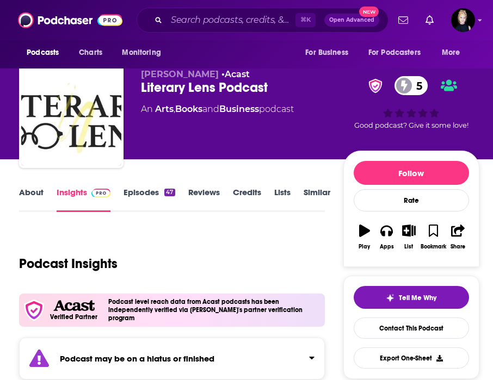
click at [31, 193] on link "About" at bounding box center [31, 199] width 24 height 25
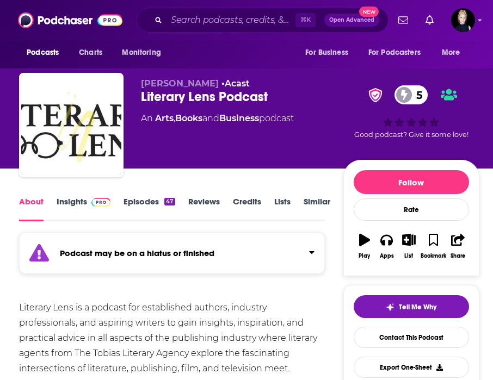
click at [79, 202] on link "Insights" at bounding box center [84, 208] width 54 height 25
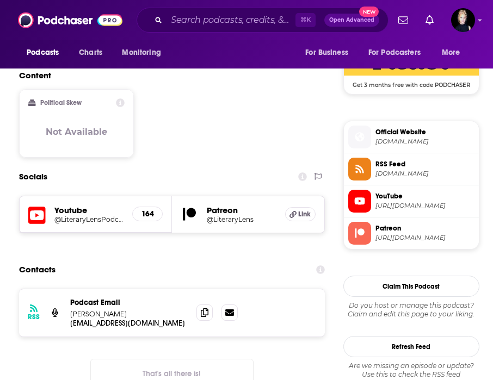
scroll to position [811, 0]
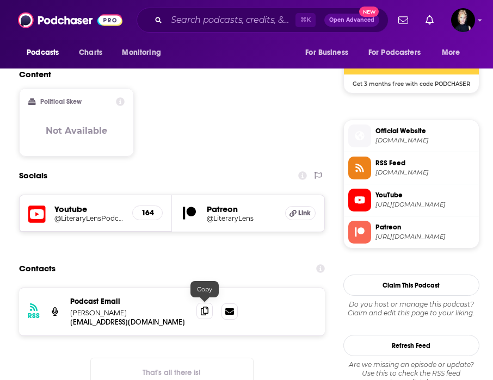
click at [204, 309] on icon at bounding box center [205, 311] width 8 height 9
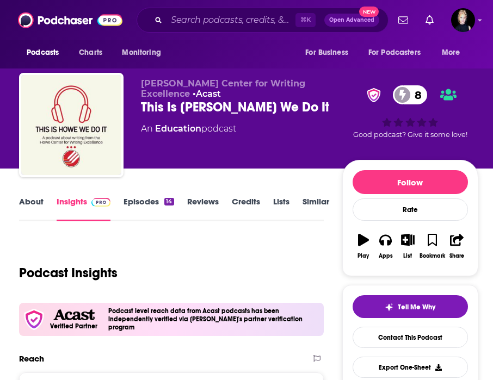
click at [42, 201] on link "About" at bounding box center [31, 208] width 24 height 25
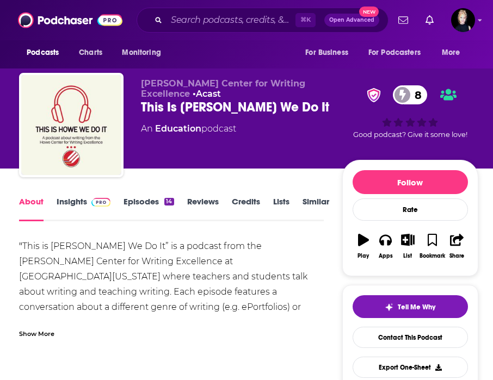
click at [76, 208] on link "Insights" at bounding box center [84, 208] width 54 height 25
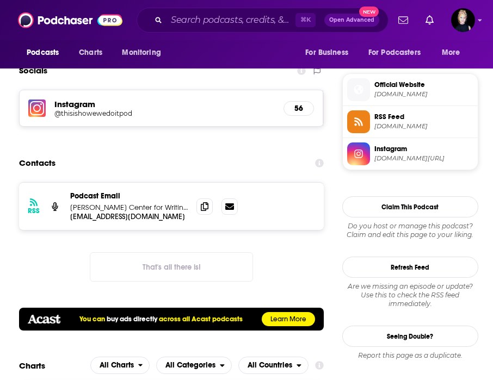
scroll to position [839, 0]
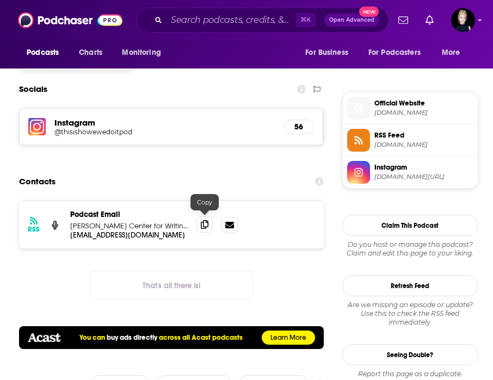
click at [207, 223] on icon at bounding box center [205, 224] width 8 height 9
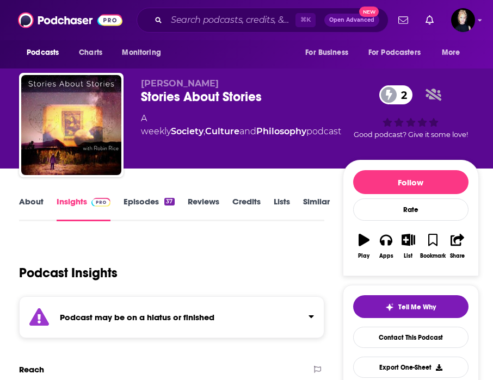
click at [34, 203] on link "About" at bounding box center [31, 208] width 24 height 25
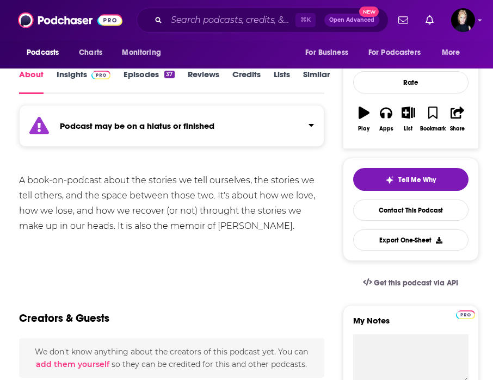
scroll to position [130, 0]
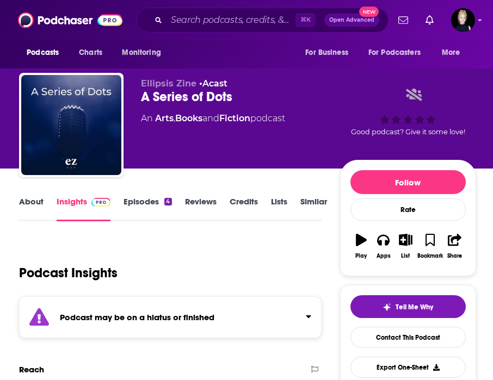
click at [27, 199] on link "About" at bounding box center [31, 208] width 24 height 25
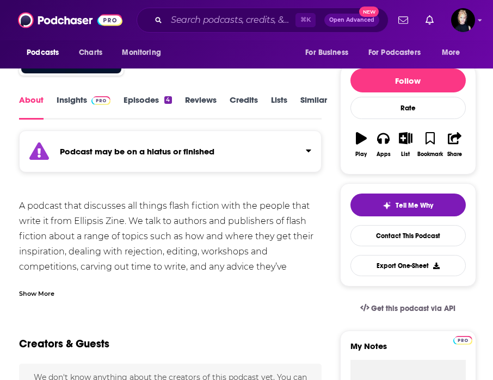
scroll to position [103, 0]
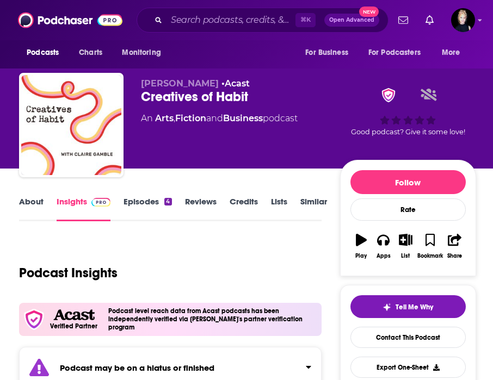
click at [23, 203] on link "About" at bounding box center [31, 208] width 24 height 25
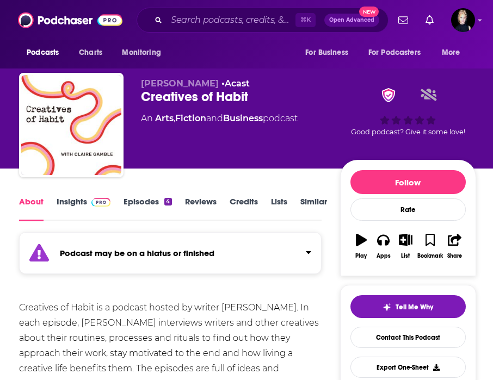
click at [67, 202] on link "Insights" at bounding box center [84, 208] width 54 height 25
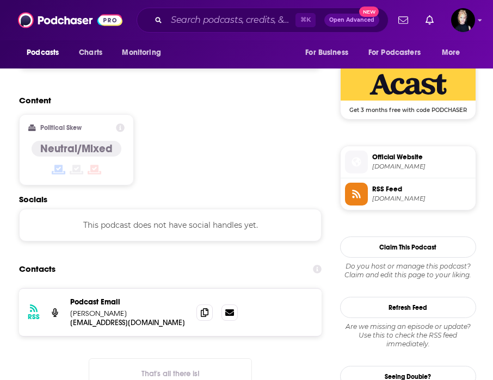
scroll to position [824, 0]
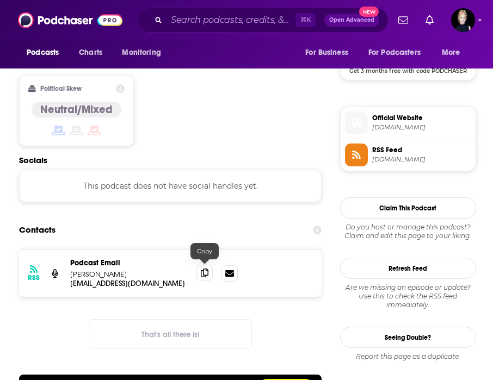
click at [205, 271] on icon at bounding box center [205, 273] width 8 height 9
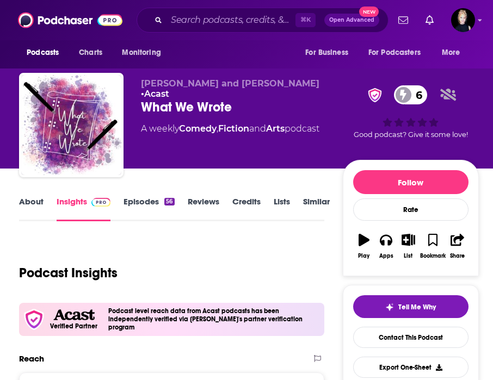
click at [27, 206] on link "About" at bounding box center [31, 208] width 24 height 25
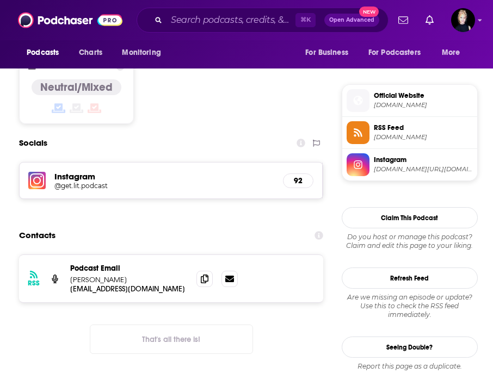
scroll to position [857, 0]
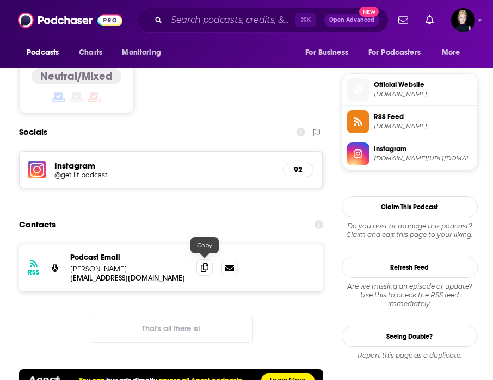
click at [207, 263] on icon at bounding box center [205, 267] width 8 height 9
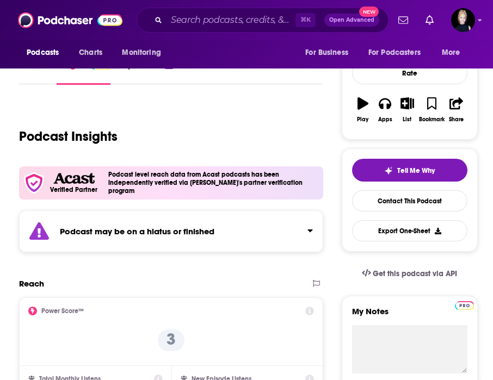
scroll to position [0, 0]
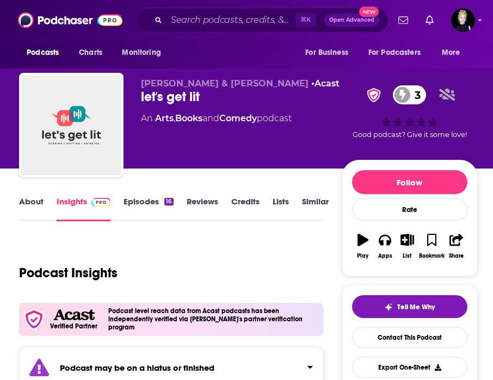
click at [32, 211] on link "About" at bounding box center [31, 208] width 24 height 25
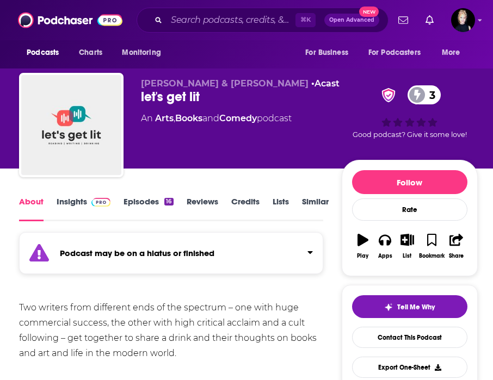
scroll to position [20, 0]
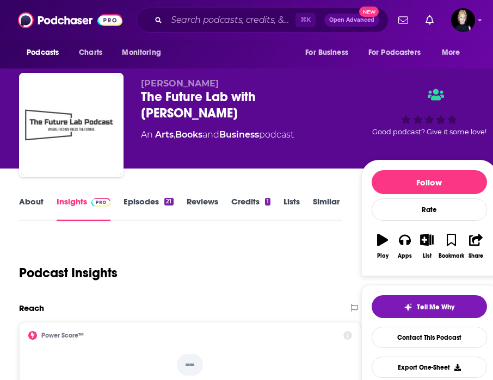
click at [30, 205] on link "About" at bounding box center [31, 208] width 24 height 25
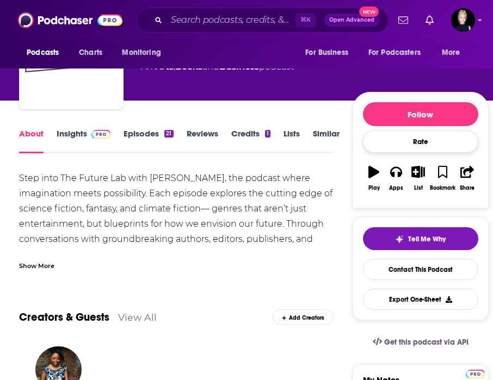
scroll to position [72, 0]
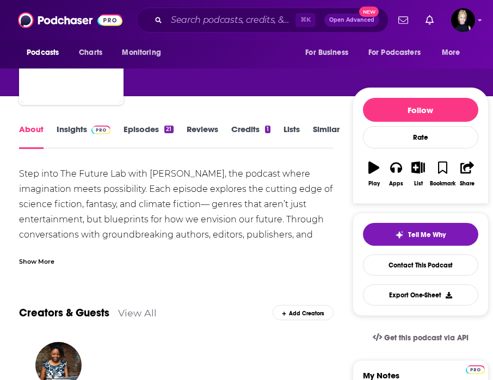
click at [78, 133] on link "Insights" at bounding box center [84, 136] width 54 height 25
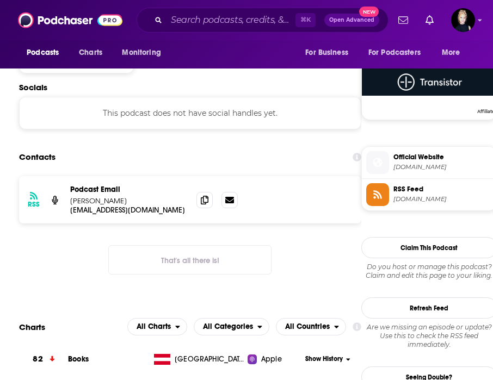
scroll to position [787, 0]
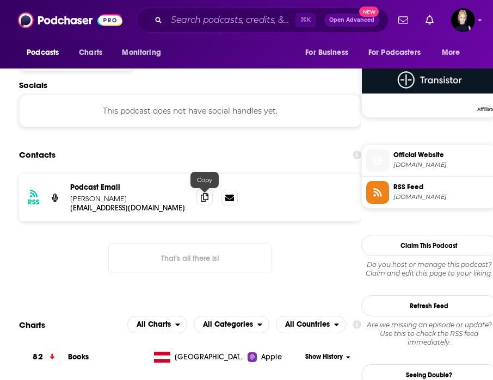
click at [203, 198] on icon at bounding box center [205, 197] width 8 height 9
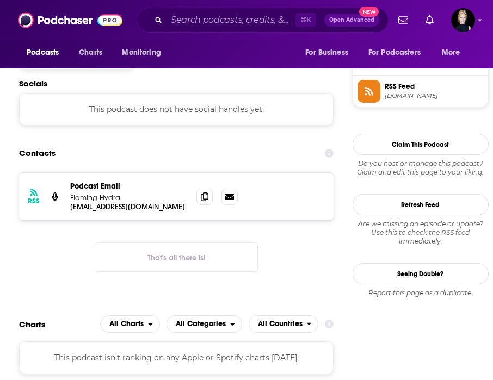
scroll to position [778, 0]
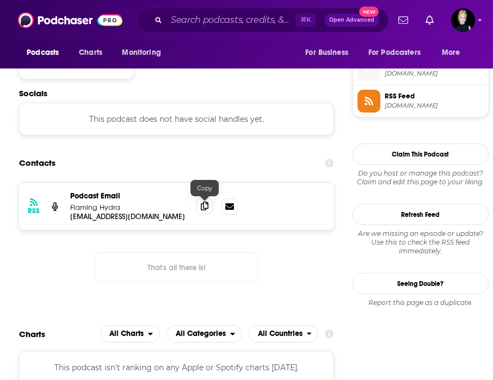
click at [208, 206] on icon at bounding box center [205, 206] width 8 height 9
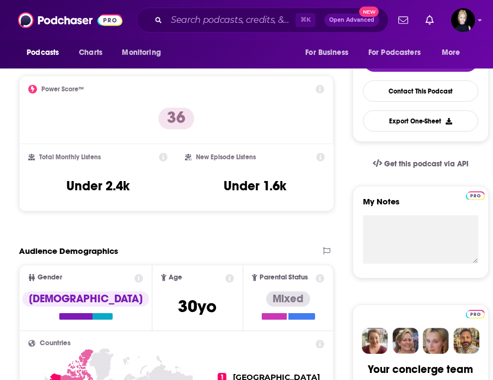
scroll to position [0, 0]
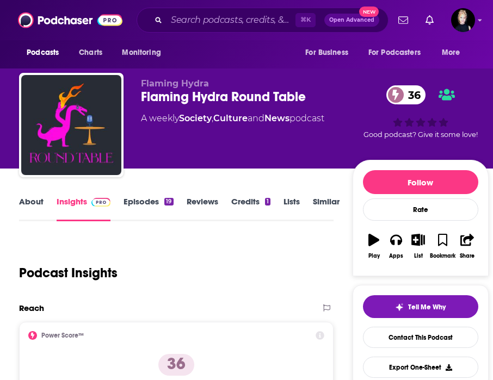
click at [21, 201] on link "About" at bounding box center [31, 208] width 24 height 25
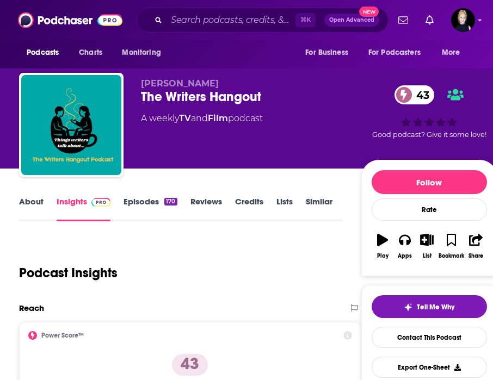
click at [37, 206] on link "About" at bounding box center [31, 208] width 24 height 25
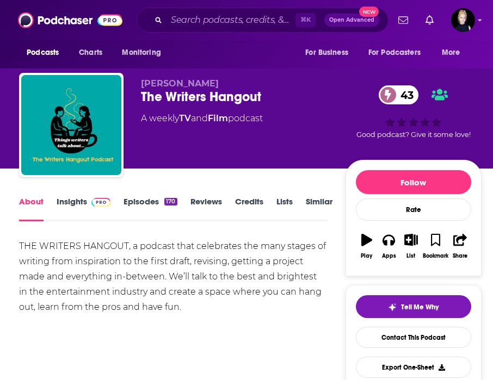
click at [71, 205] on link "Insights" at bounding box center [84, 208] width 54 height 25
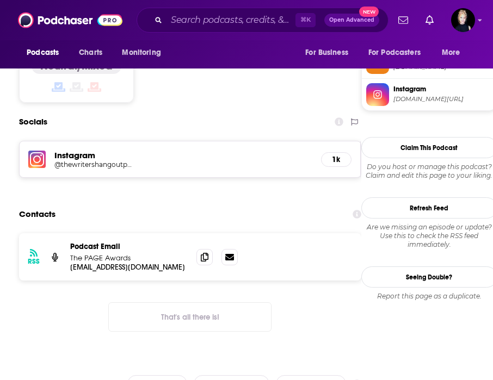
scroll to position [915, 0]
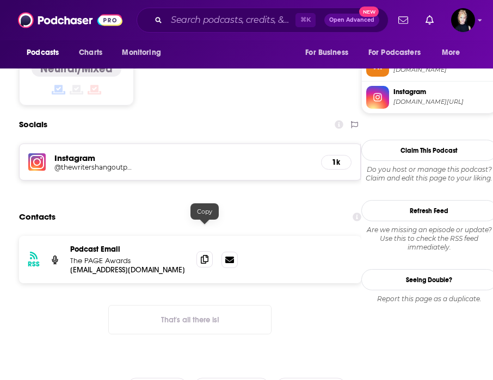
click at [206, 255] on icon at bounding box center [205, 259] width 8 height 9
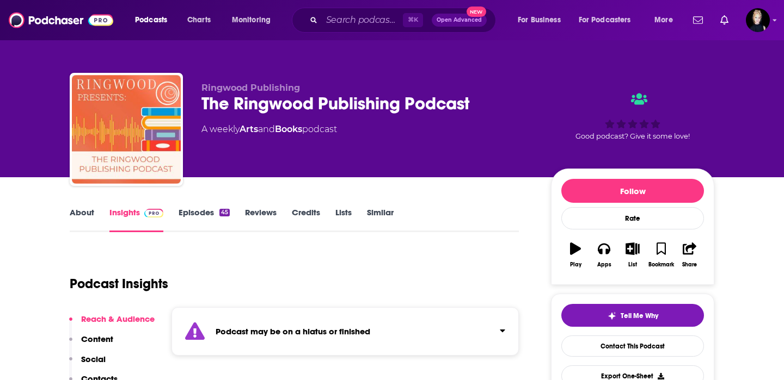
click at [91, 212] on link "About" at bounding box center [82, 219] width 24 height 25
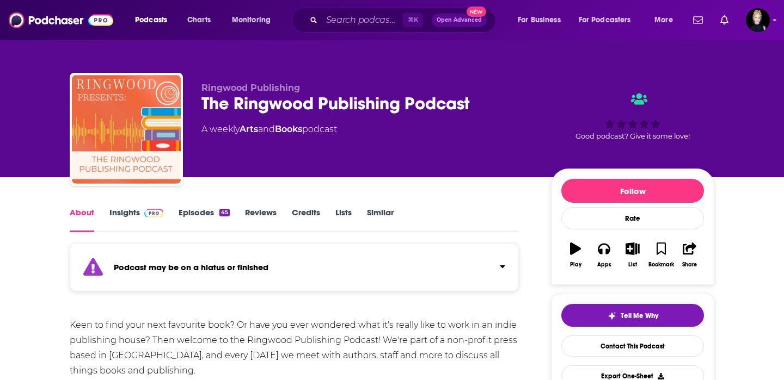
click at [123, 213] on link "Insights" at bounding box center [136, 219] width 54 height 25
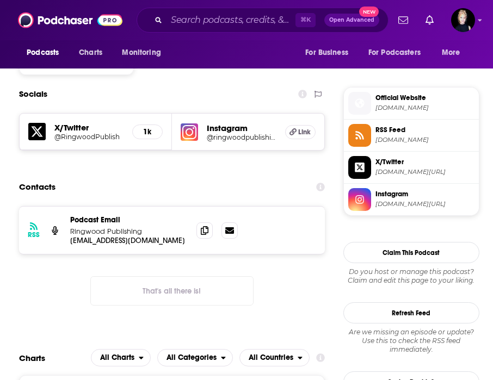
scroll to position [854, 0]
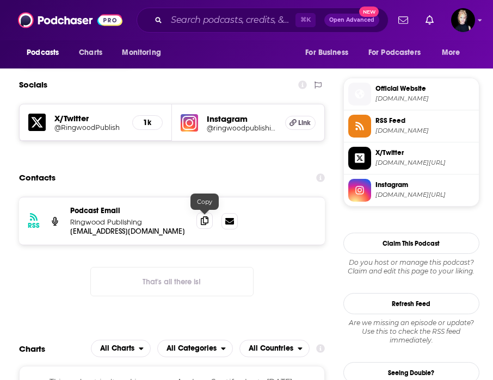
click at [206, 222] on icon at bounding box center [205, 221] width 8 height 9
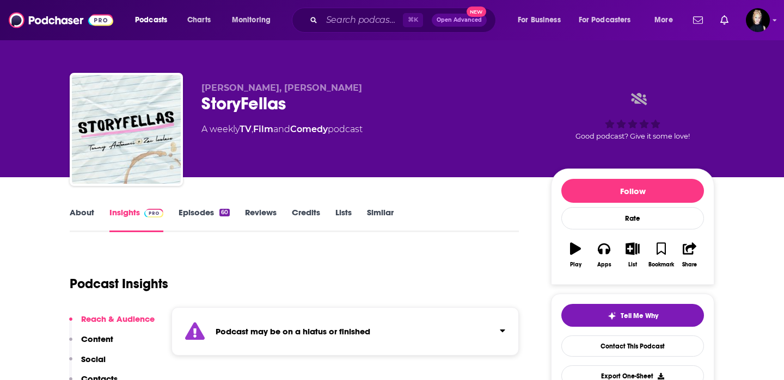
click at [88, 216] on link "About" at bounding box center [82, 219] width 24 height 25
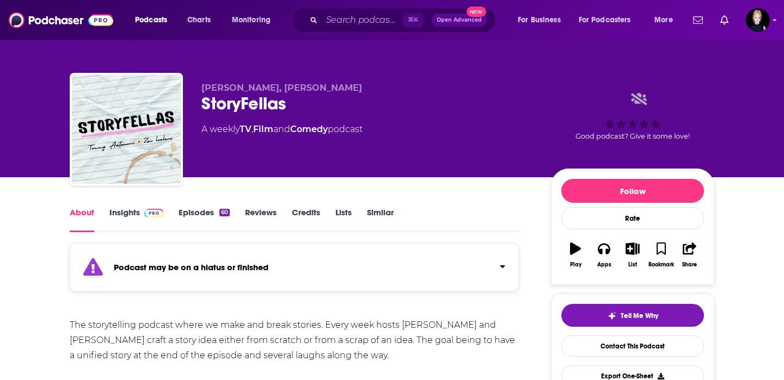
click at [129, 213] on link "Insights" at bounding box center [136, 219] width 54 height 25
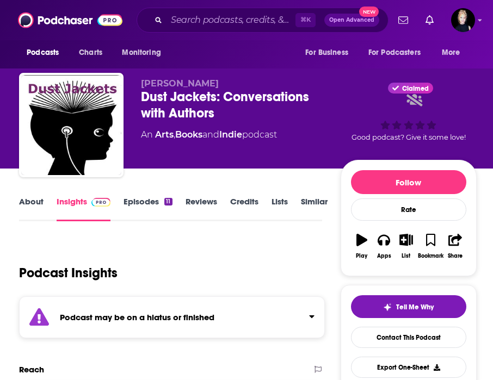
click at [27, 206] on link "About" at bounding box center [31, 208] width 24 height 25
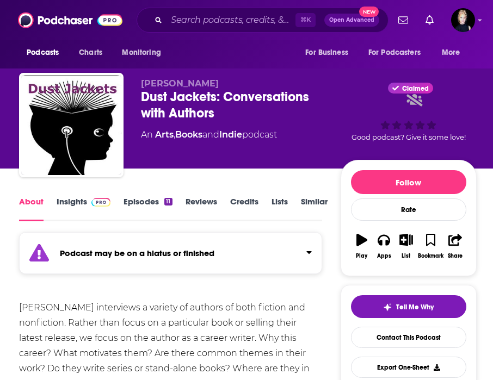
click at [71, 207] on link "Insights" at bounding box center [84, 208] width 54 height 25
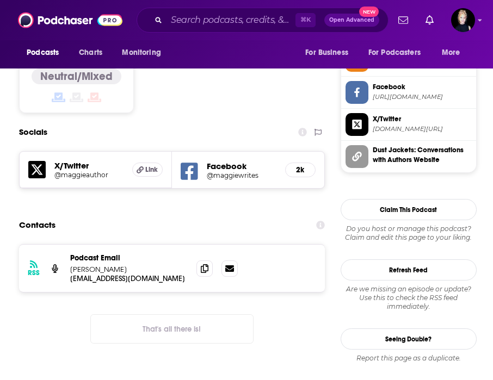
scroll to position [1017, 0]
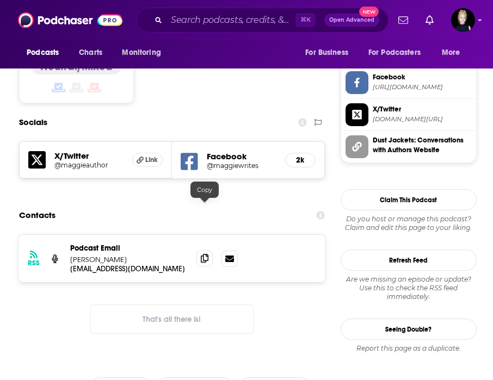
click at [206, 254] on icon at bounding box center [205, 258] width 8 height 9
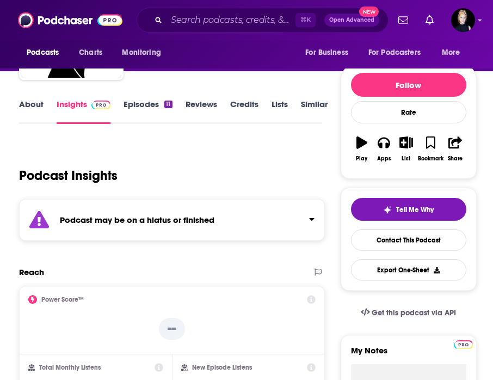
scroll to position [0, 0]
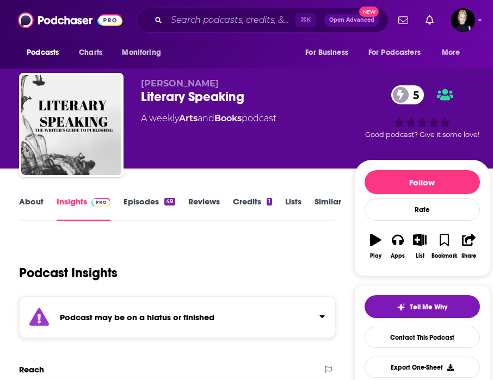
click at [41, 200] on link "About" at bounding box center [31, 208] width 24 height 25
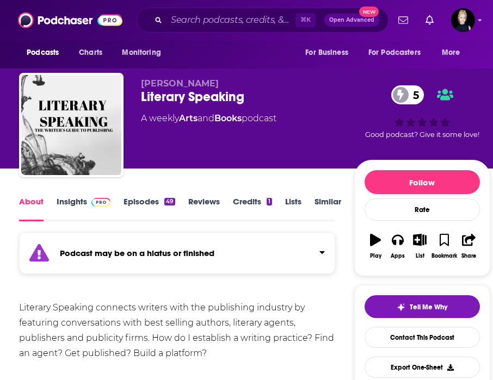
click at [68, 204] on link "Insights" at bounding box center [84, 208] width 54 height 25
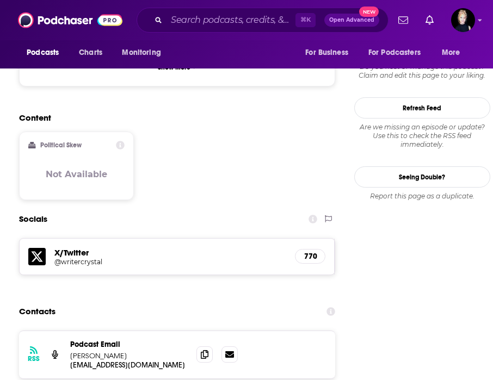
scroll to position [923, 0]
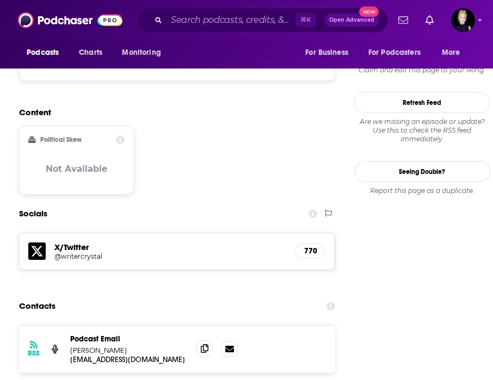
click at [203, 345] on icon at bounding box center [205, 349] width 8 height 9
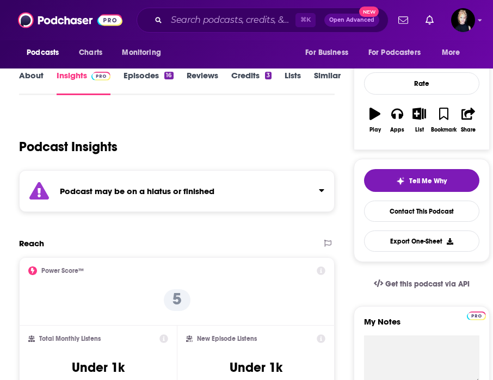
scroll to position [108, 0]
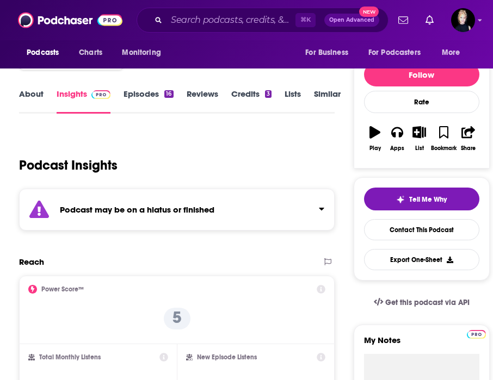
click at [23, 100] on link "About" at bounding box center [31, 101] width 24 height 25
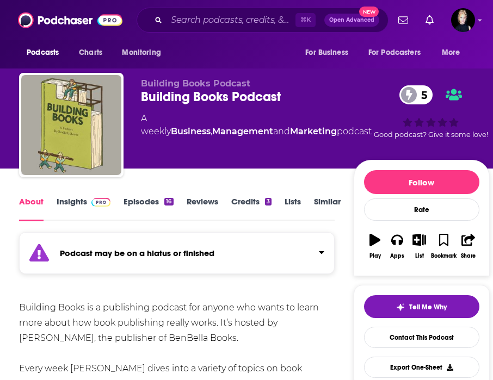
click at [90, 202] on span at bounding box center [98, 201] width 23 height 10
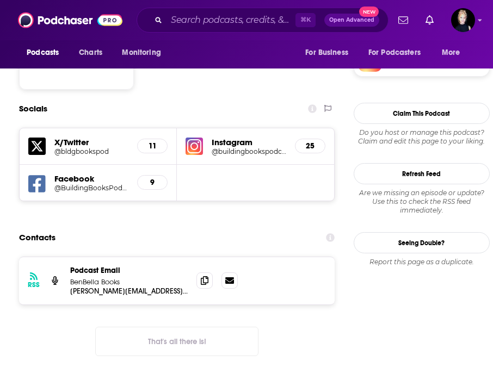
scroll to position [1004, 0]
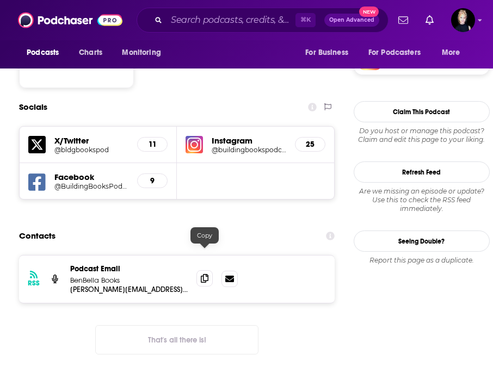
click at [204, 274] on icon at bounding box center [205, 278] width 8 height 9
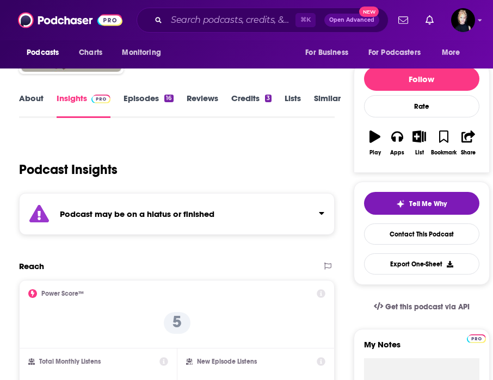
scroll to position [0, 0]
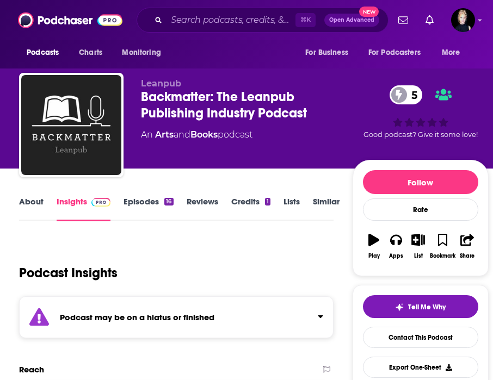
click at [30, 211] on link "About" at bounding box center [31, 208] width 24 height 25
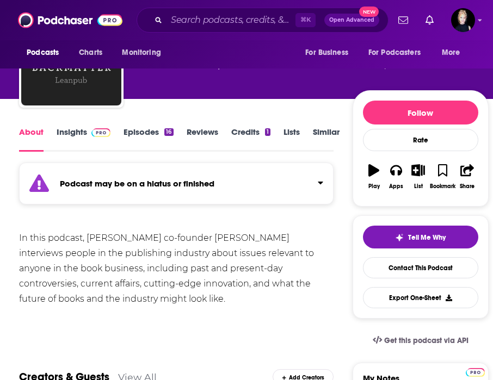
scroll to position [86, 0]
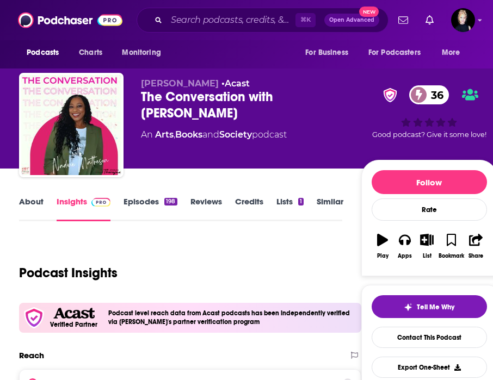
click at [34, 211] on link "About" at bounding box center [31, 208] width 24 height 25
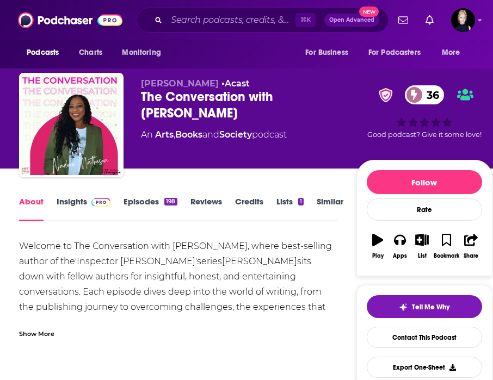
click at [70, 206] on link "Insights" at bounding box center [84, 208] width 54 height 25
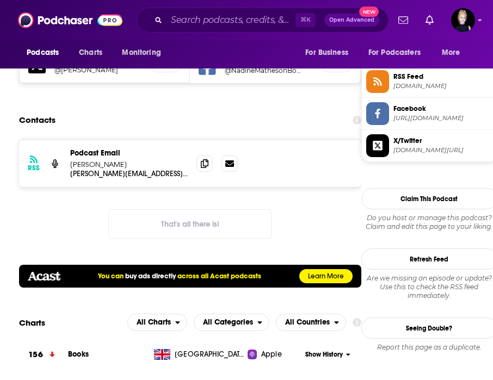
scroll to position [899, 0]
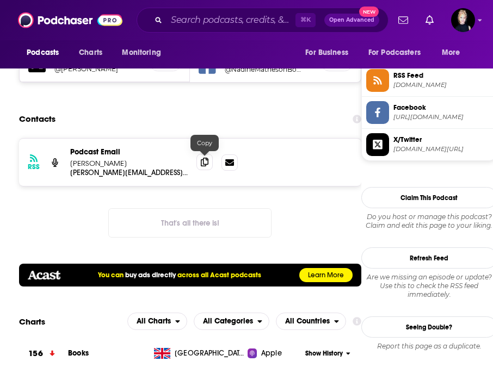
click at [207, 168] on span at bounding box center [204, 162] width 16 height 16
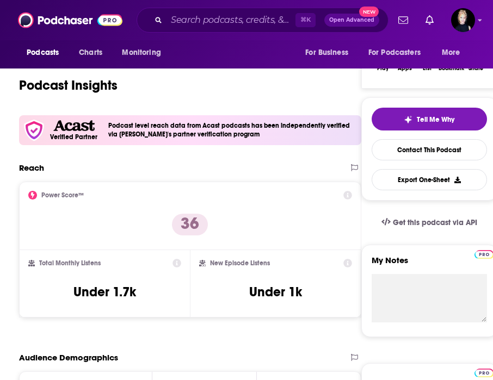
scroll to position [0, 0]
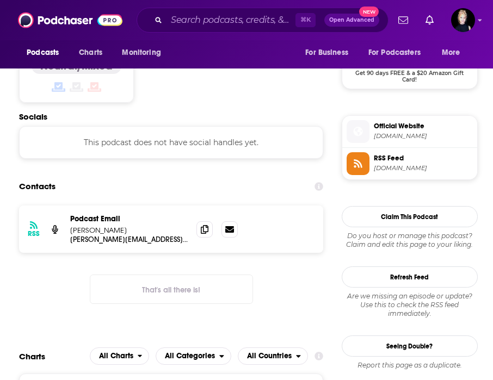
scroll to position [819, 0]
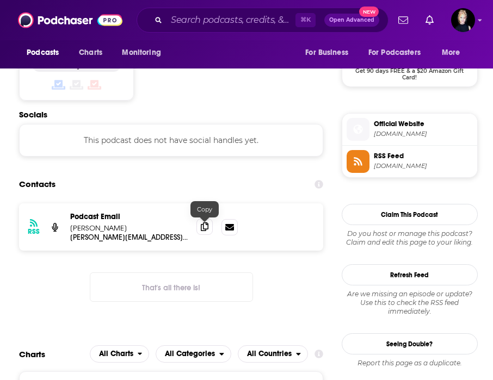
click at [207, 229] on icon at bounding box center [205, 227] width 8 height 9
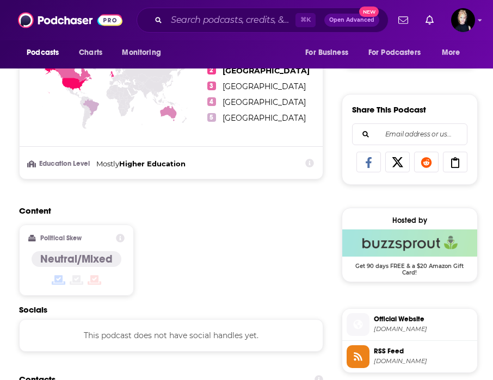
scroll to position [0, 0]
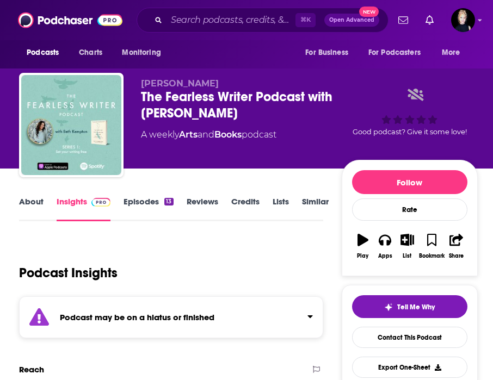
click at [32, 207] on link "About" at bounding box center [31, 208] width 24 height 25
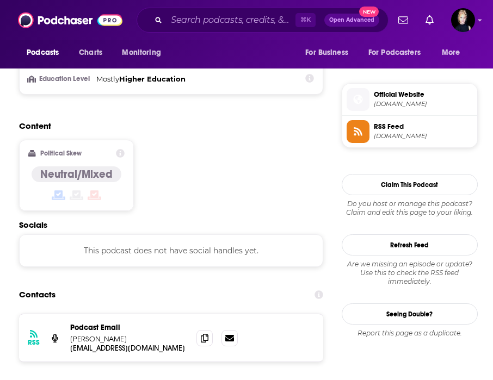
scroll to position [788, 0]
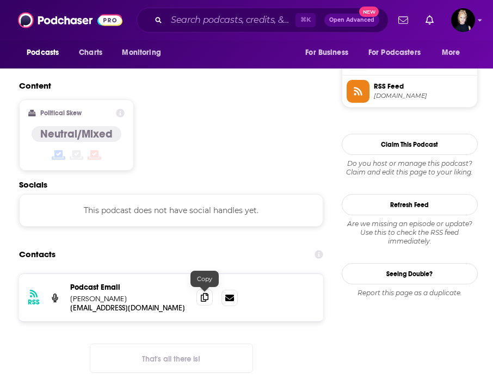
click at [205, 295] on icon at bounding box center [205, 297] width 8 height 9
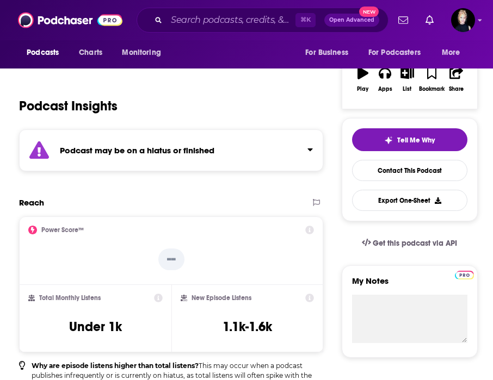
scroll to position [0, 0]
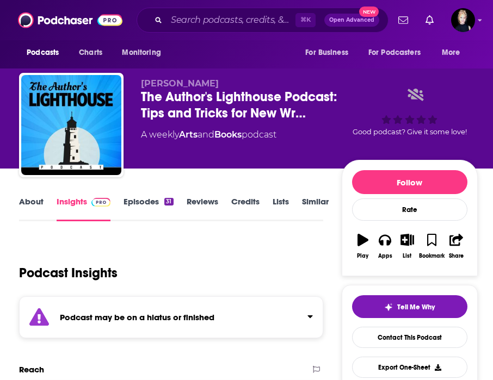
click at [33, 202] on link "About" at bounding box center [31, 208] width 24 height 25
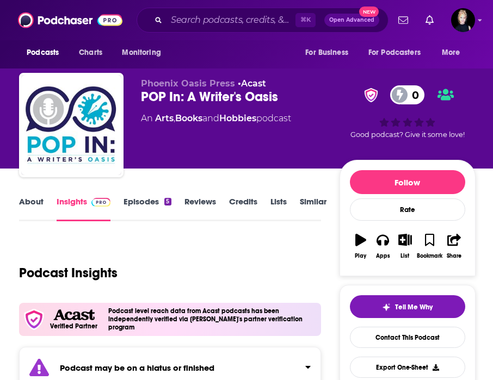
click at [25, 204] on link "About" at bounding box center [31, 208] width 24 height 25
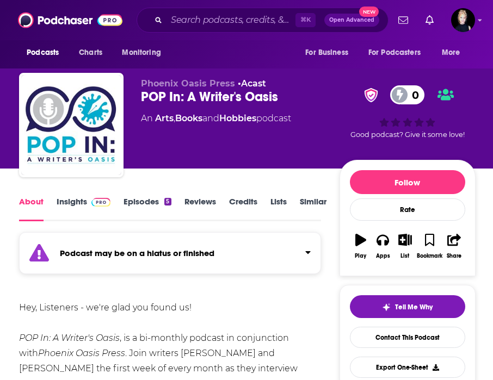
scroll to position [86, 0]
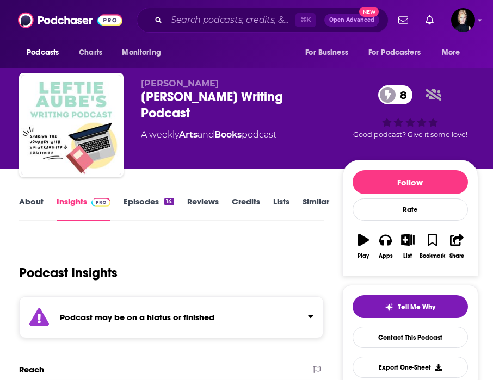
click at [34, 202] on link "About" at bounding box center [31, 208] width 24 height 25
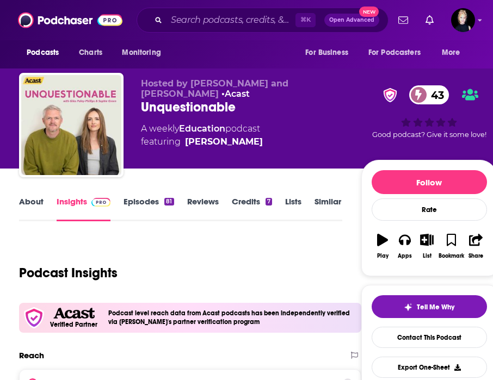
click at [30, 200] on link "About" at bounding box center [31, 208] width 24 height 25
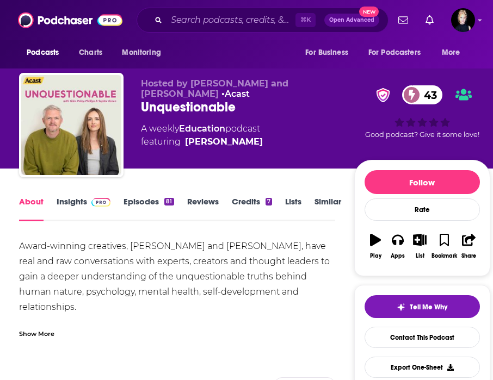
click at [72, 202] on link "Insights" at bounding box center [84, 208] width 54 height 25
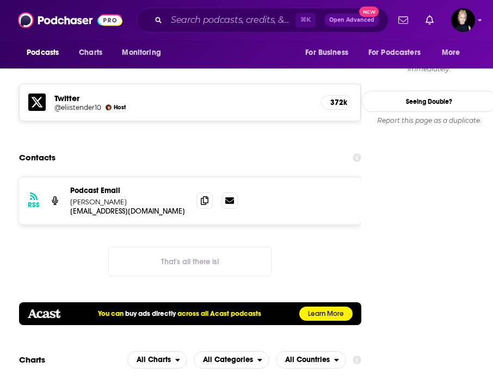
scroll to position [1082, 0]
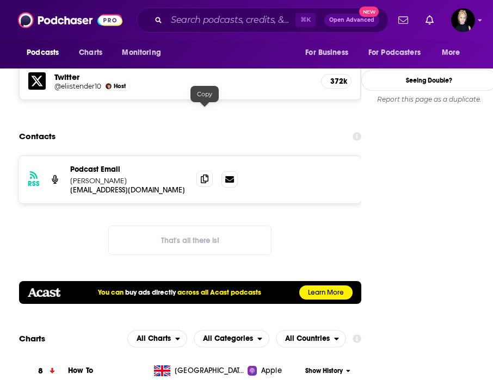
click at [207, 175] on icon at bounding box center [205, 179] width 8 height 9
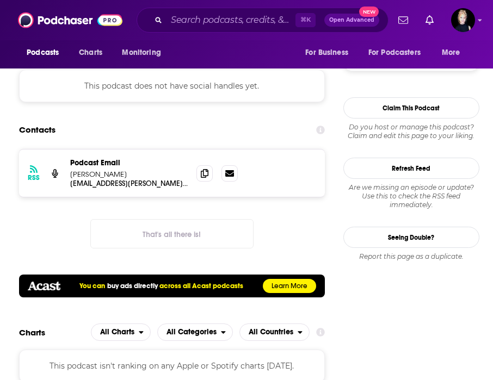
scroll to position [925, 0]
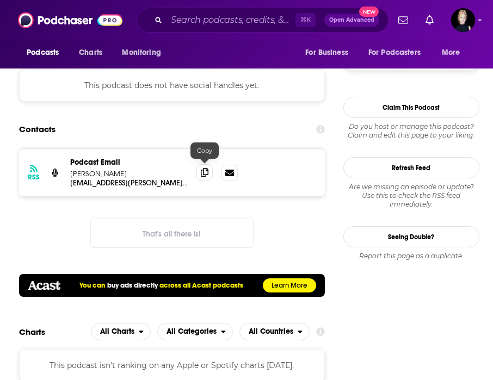
click at [204, 168] on icon at bounding box center [205, 172] width 8 height 9
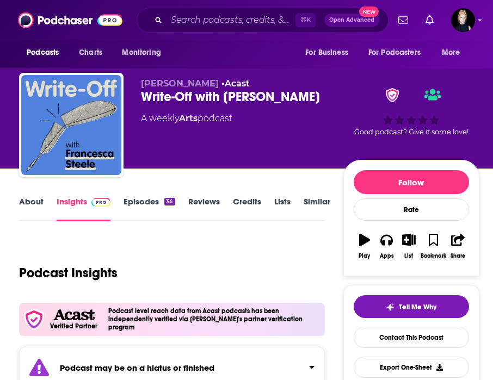
click at [38, 204] on link "About" at bounding box center [31, 208] width 24 height 25
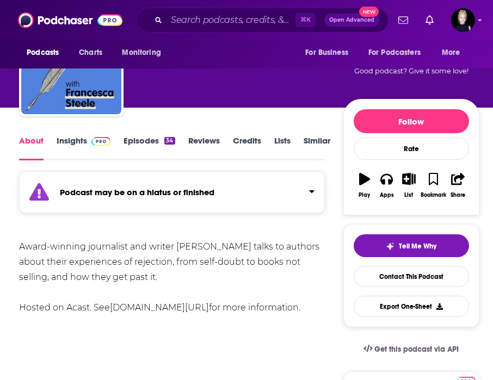
scroll to position [87, 0]
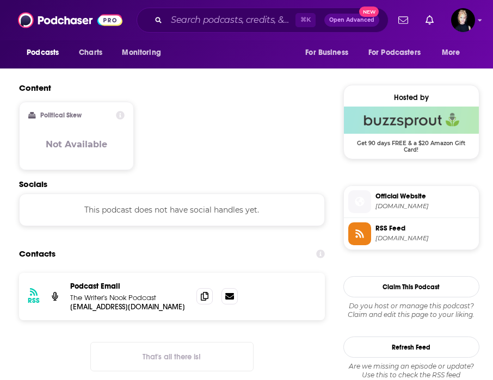
scroll to position [812, 0]
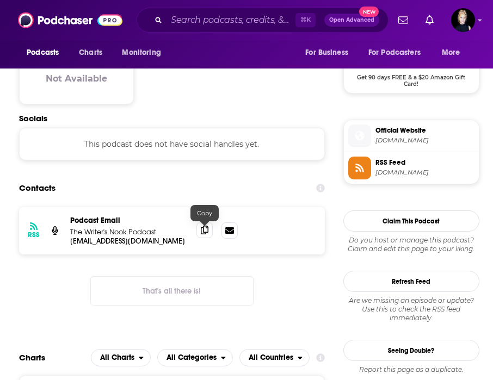
click at [201, 232] on icon at bounding box center [205, 230] width 8 height 9
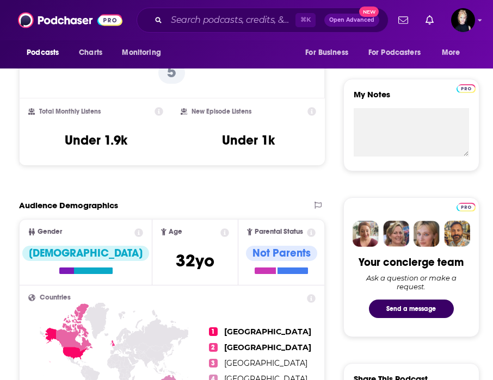
scroll to position [0, 0]
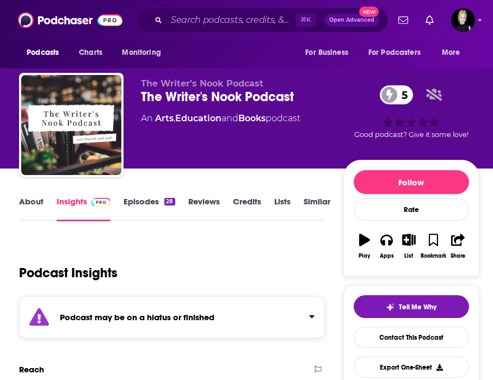
click at [27, 215] on link "About" at bounding box center [31, 208] width 24 height 25
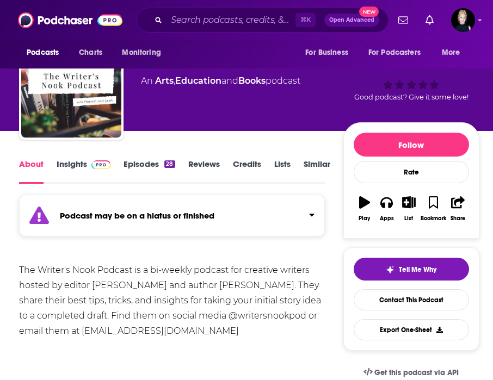
scroll to position [41, 0]
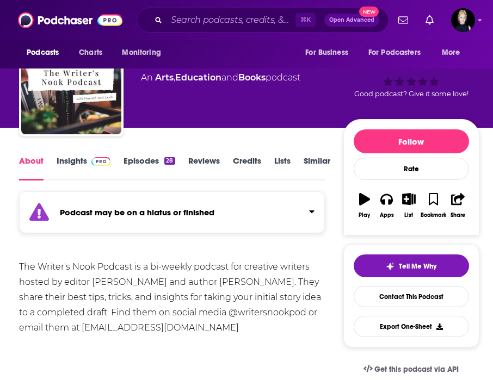
click at [95, 281] on div "The Writer's Nook Podcast is a bi-weekly podcast for creative writers hosted by…" at bounding box center [172, 298] width 306 height 76
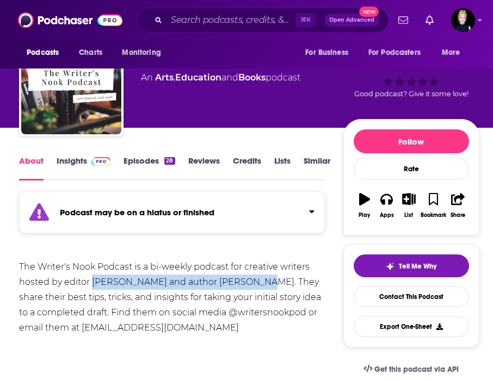
drag, startPoint x: 93, startPoint y: 281, endPoint x: 265, endPoint y: 288, distance: 172.1
click at [265, 288] on div "The Writer's Nook Podcast is a bi-weekly podcast for creative writers hosted by…" at bounding box center [172, 298] width 306 height 76
copy div "Hannah Bauman and author Leah Davis"
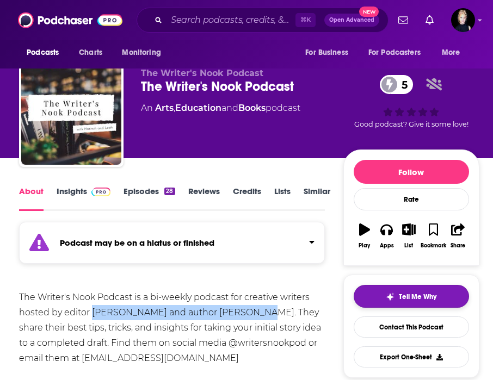
scroll to position [0, 0]
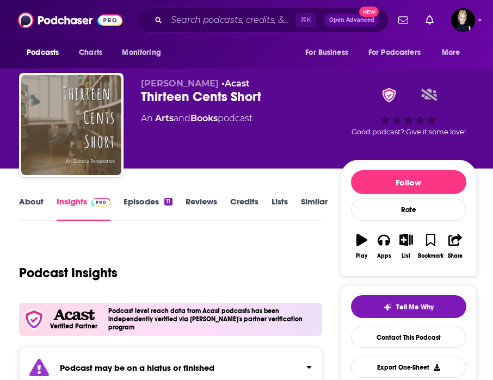
click at [34, 199] on link "About" at bounding box center [31, 208] width 24 height 25
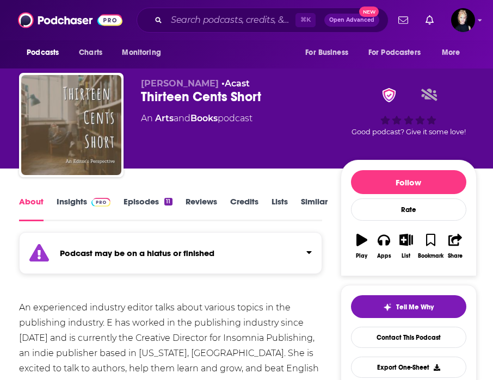
click at [74, 206] on link "Insights" at bounding box center [84, 208] width 54 height 25
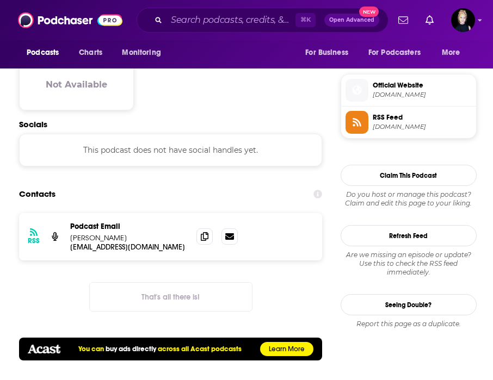
scroll to position [862, 0]
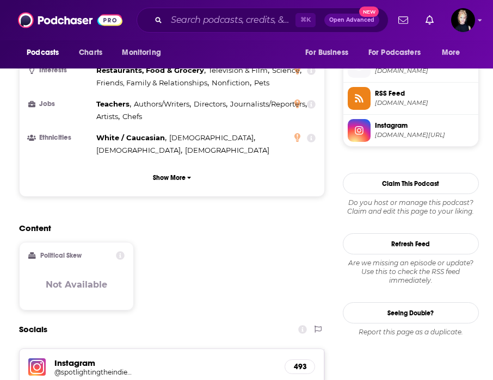
scroll to position [751, 0]
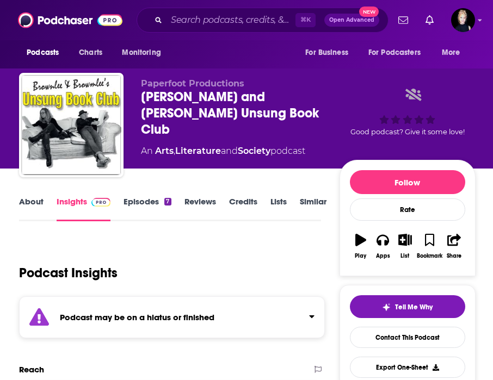
click at [35, 210] on link "About" at bounding box center [31, 208] width 24 height 25
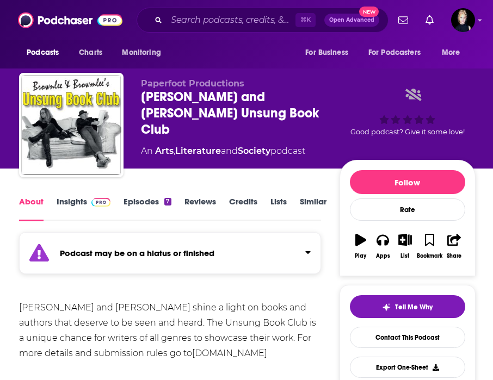
drag, startPoint x: 298, startPoint y: 358, endPoint x: 170, endPoint y: 359, distance: 127.4
click at [170, 359] on div "Nick and Lucie Brownlee shine a light on books and authors that deserve to be s…" at bounding box center [170, 330] width 302 height 61
copy link "www.unsungbookclub.com"
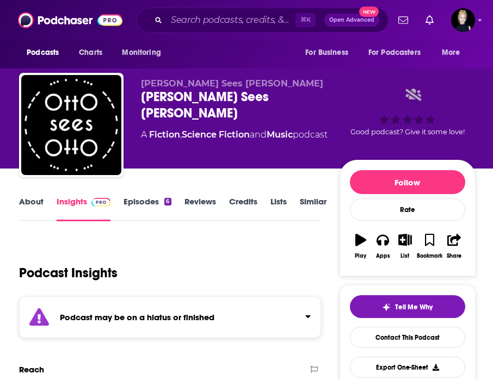
click at [38, 205] on link "About" at bounding box center [31, 208] width 24 height 25
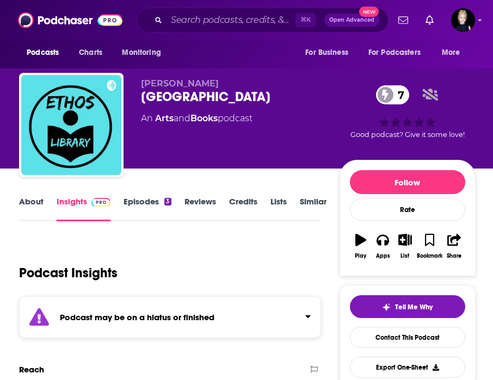
click at [28, 209] on link "About" at bounding box center [31, 208] width 24 height 25
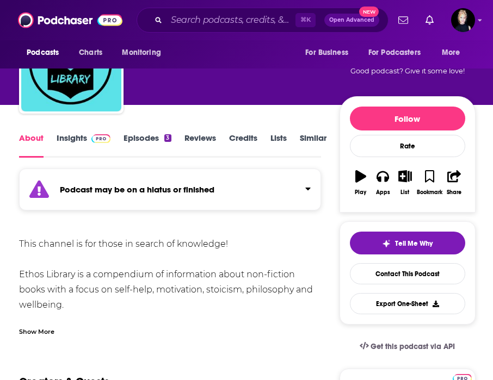
scroll to position [65, 0]
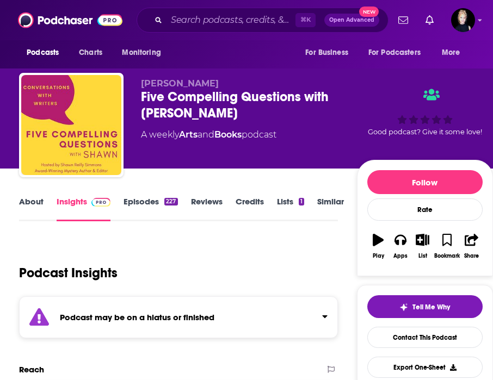
click at [35, 205] on link "About" at bounding box center [31, 208] width 24 height 25
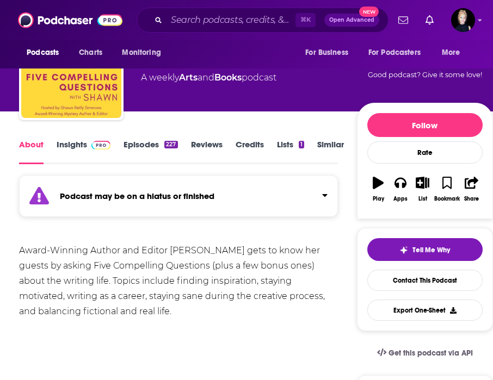
scroll to position [60, 0]
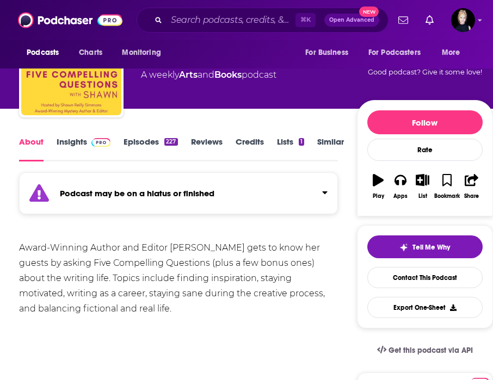
click at [70, 145] on link "Insights" at bounding box center [84, 149] width 54 height 25
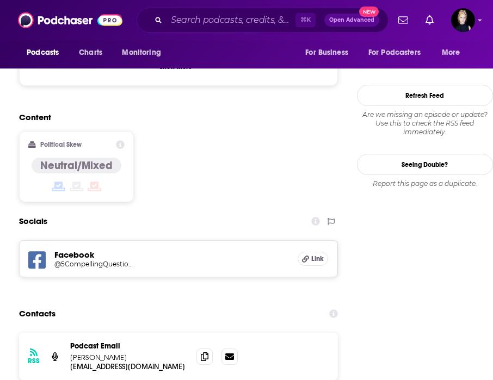
scroll to position [934, 0]
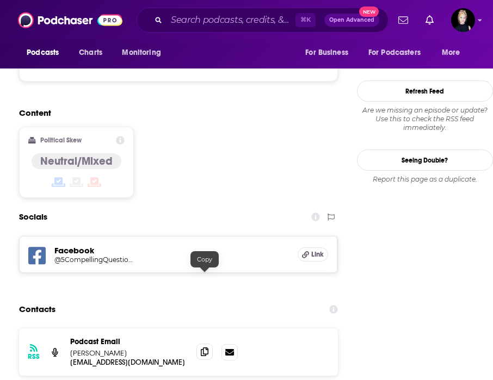
click at [204, 348] on icon at bounding box center [205, 352] width 8 height 9
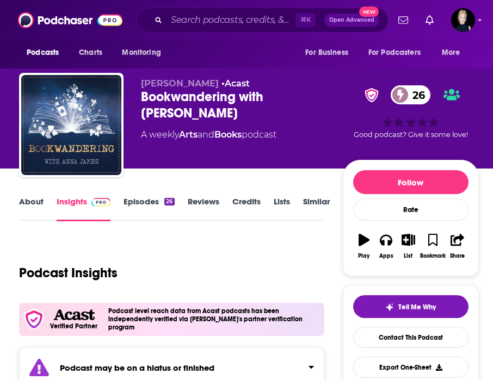
click at [26, 201] on link "About" at bounding box center [31, 208] width 24 height 25
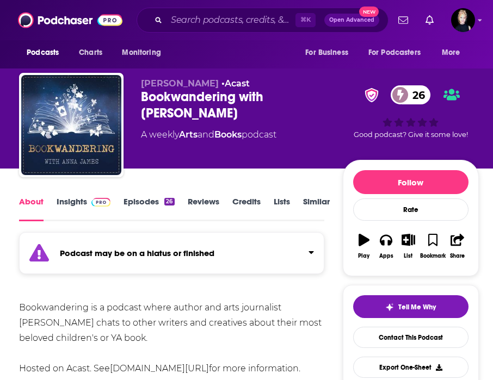
click at [125, 199] on link "Episodes 26" at bounding box center [149, 208] width 51 height 25
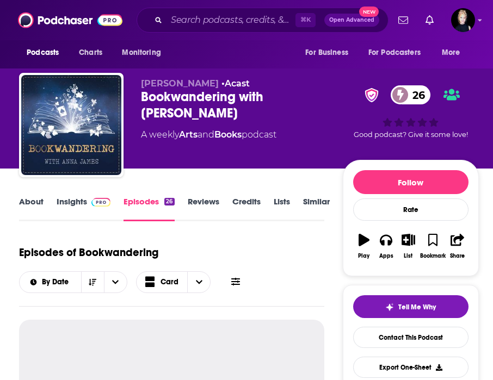
scroll to position [113, 0]
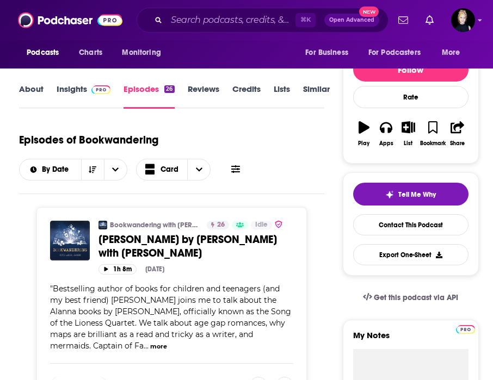
click at [40, 95] on link "About" at bounding box center [31, 96] width 24 height 25
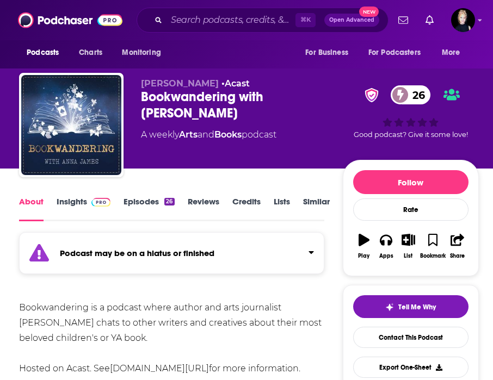
click at [94, 207] on link "Insights" at bounding box center [84, 208] width 54 height 25
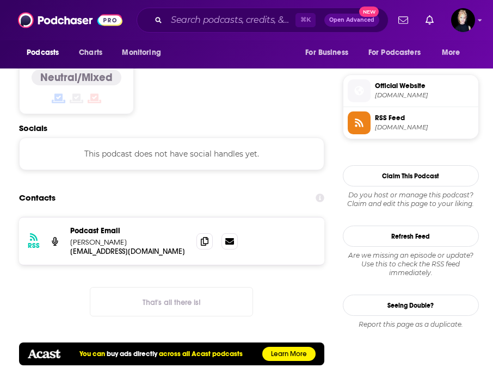
scroll to position [864, 0]
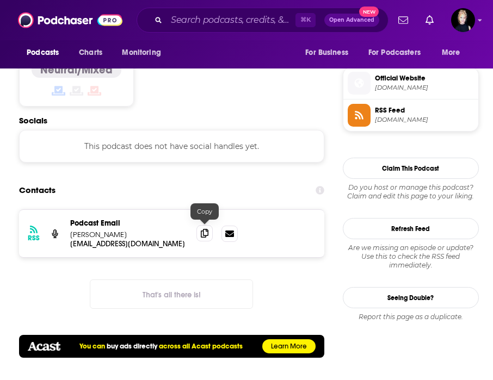
click at [210, 230] on span at bounding box center [204, 233] width 16 height 16
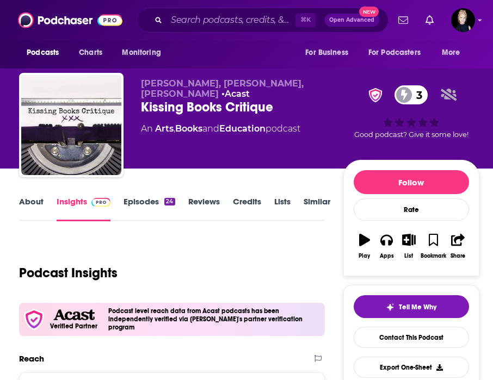
click at [33, 205] on link "About" at bounding box center [31, 208] width 24 height 25
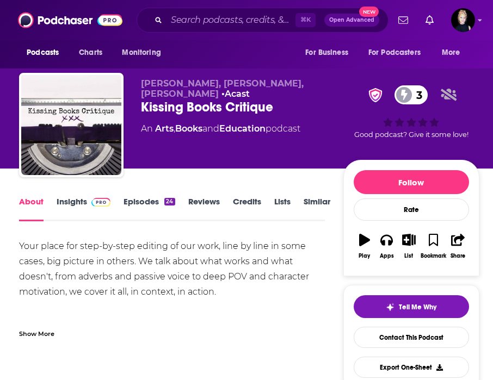
click at [82, 208] on link "Insights" at bounding box center [84, 208] width 54 height 25
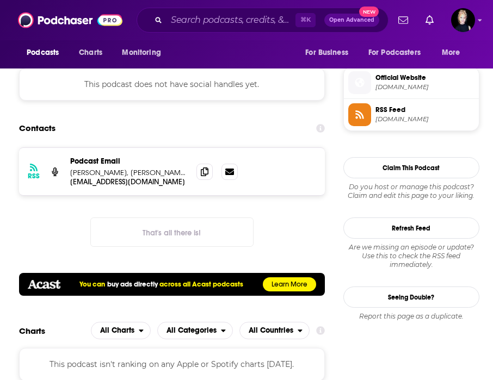
scroll to position [900, 0]
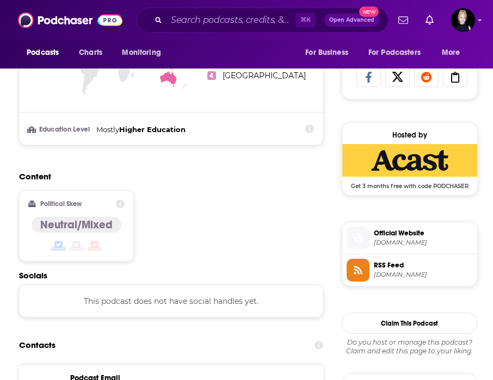
scroll to position [825, 0]
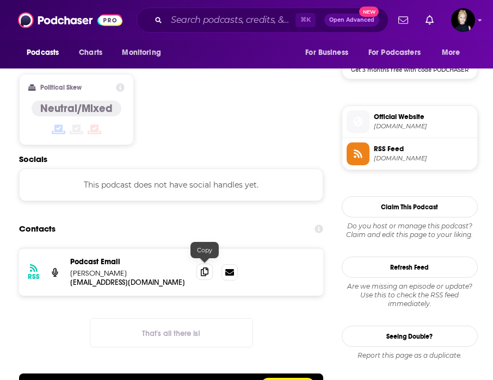
click at [204, 272] on icon at bounding box center [205, 272] width 8 height 9
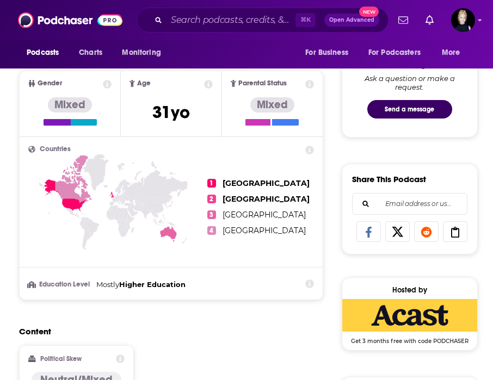
scroll to position [0, 0]
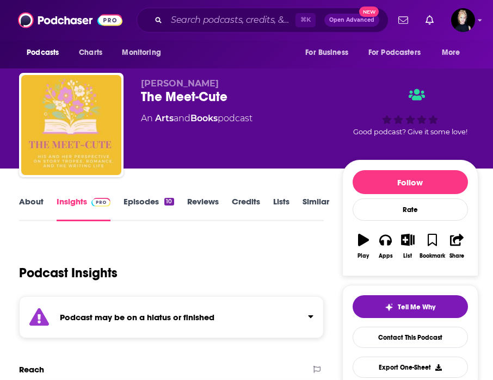
click at [22, 202] on link "About" at bounding box center [31, 208] width 24 height 25
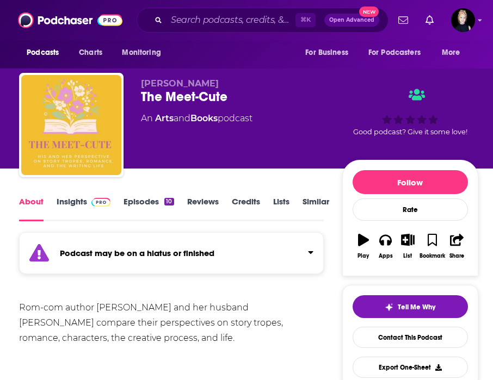
click at [71, 204] on link "Insights" at bounding box center [84, 208] width 54 height 25
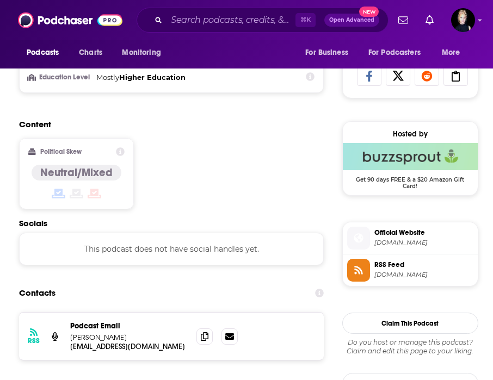
scroll to position [718, 0]
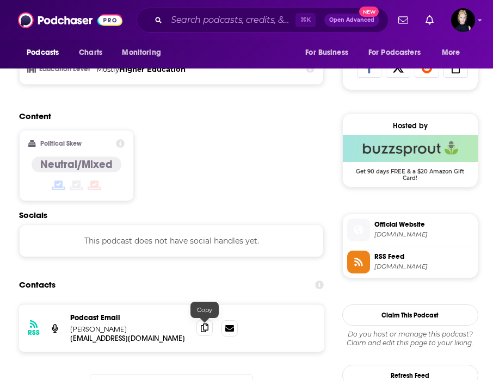
click at [204, 328] on icon at bounding box center [205, 328] width 8 height 9
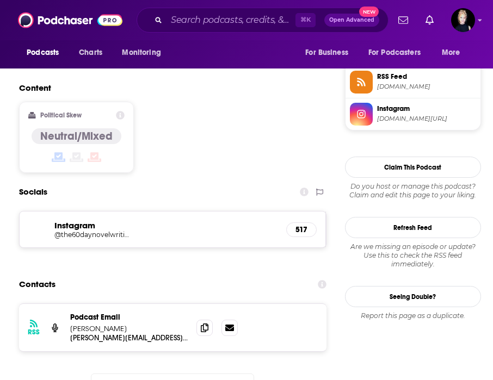
scroll to position [902, 0]
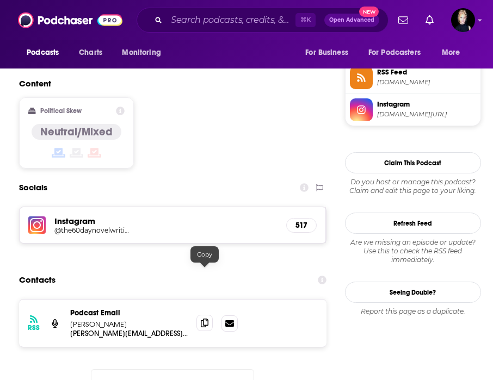
click at [204, 319] on icon at bounding box center [205, 323] width 8 height 9
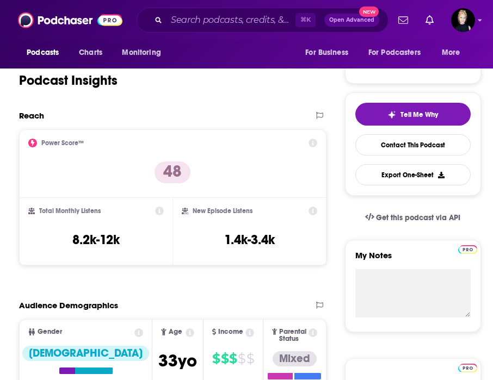
scroll to position [0, 0]
